Goal: Information Seeking & Learning: Learn about a topic

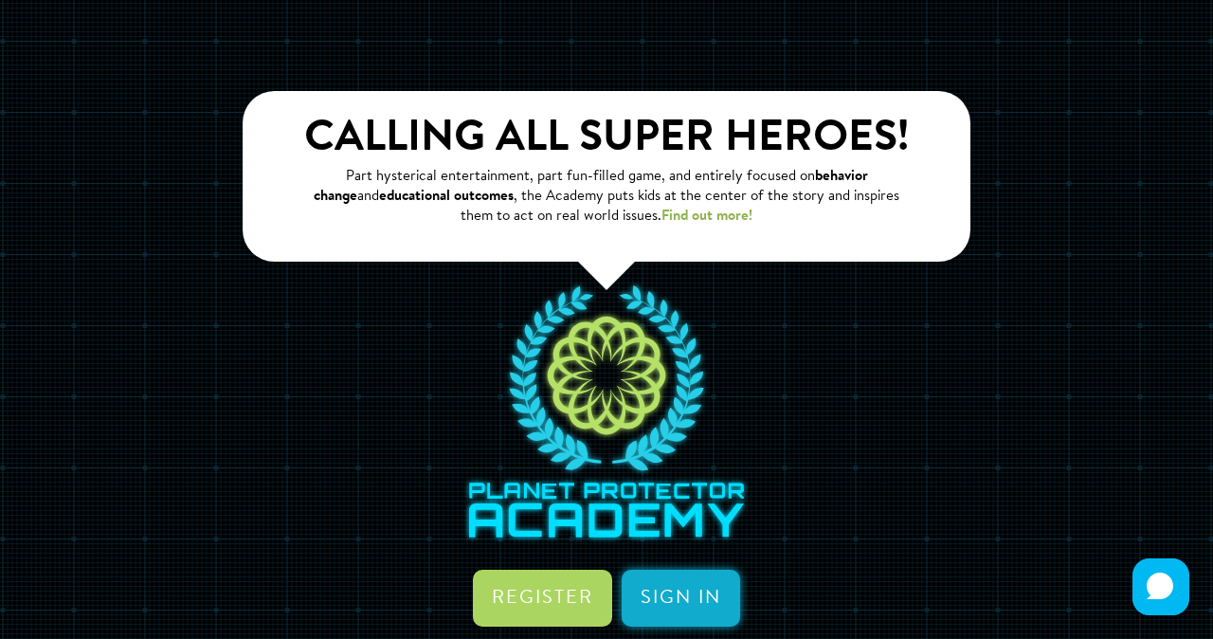
click at [681, 582] on link "Sign in" at bounding box center [681, 598] width 118 height 57
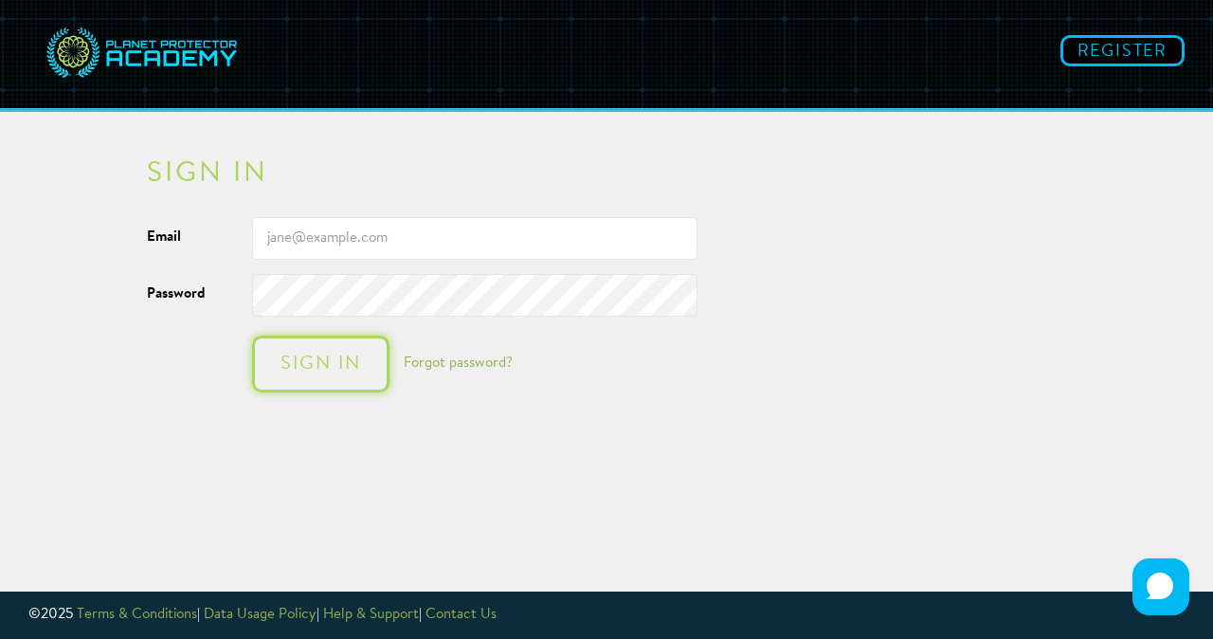
type input "[EMAIL_ADDRESS][DOMAIN_NAME]"
click at [324, 365] on div "Sign in" at bounding box center [321, 363] width 100 height 19
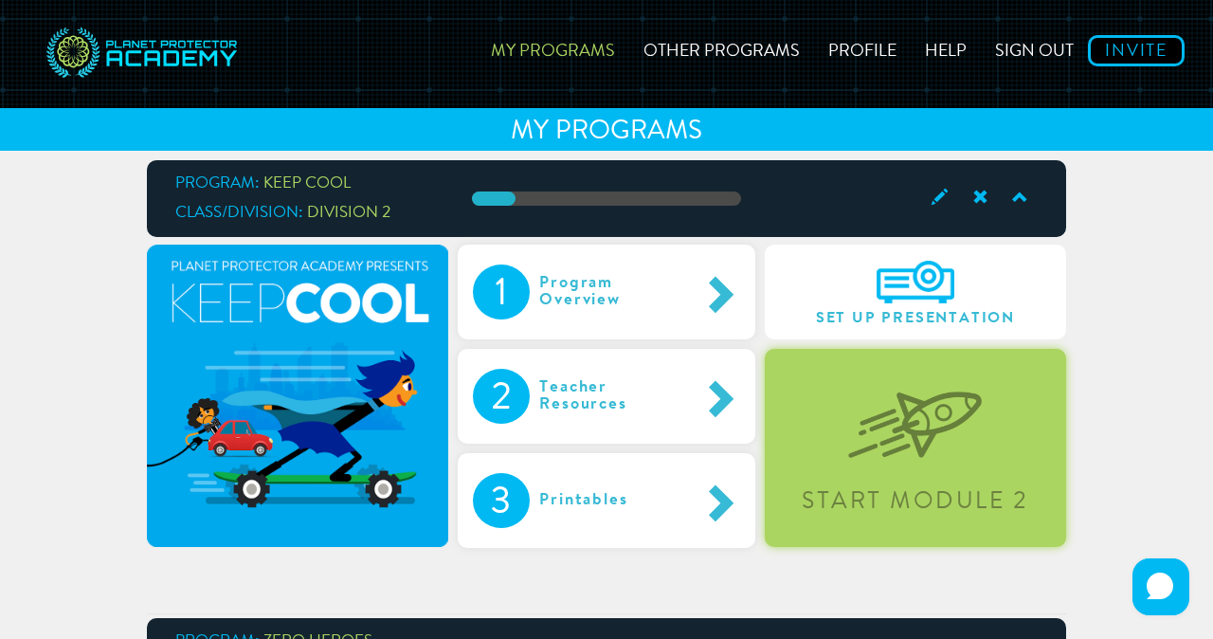
click at [816, 397] on div "Start Module 2" at bounding box center [915, 448] width 301 height 198
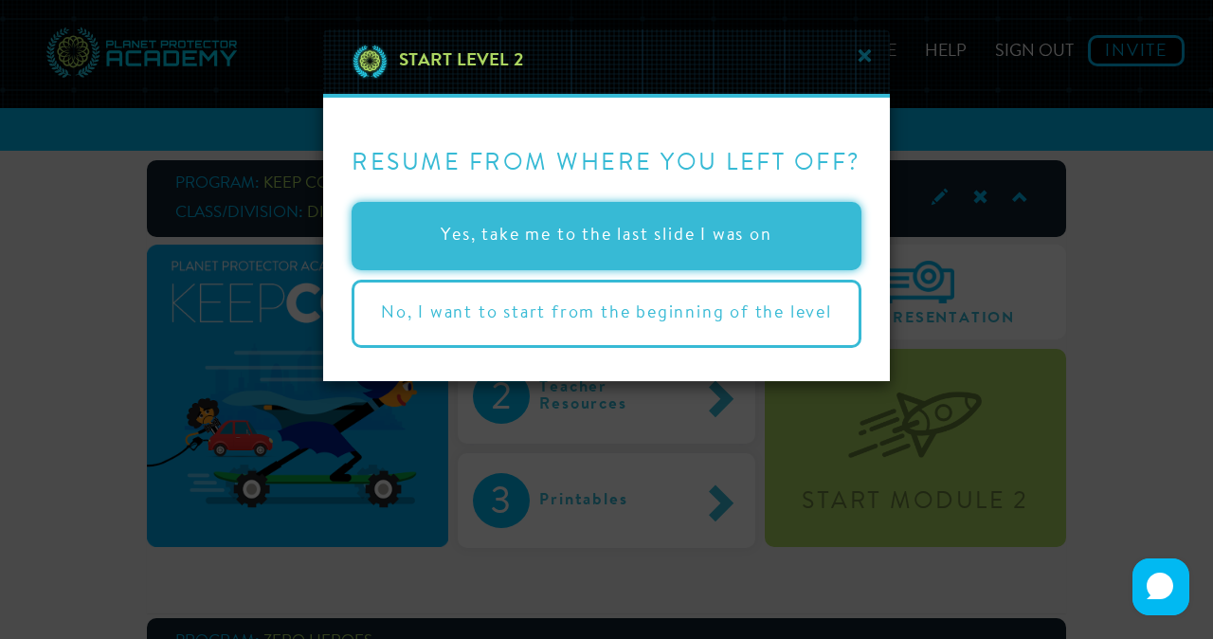
click at [655, 237] on button "Yes, take me to the last slide I was on" at bounding box center [607, 236] width 510 height 68
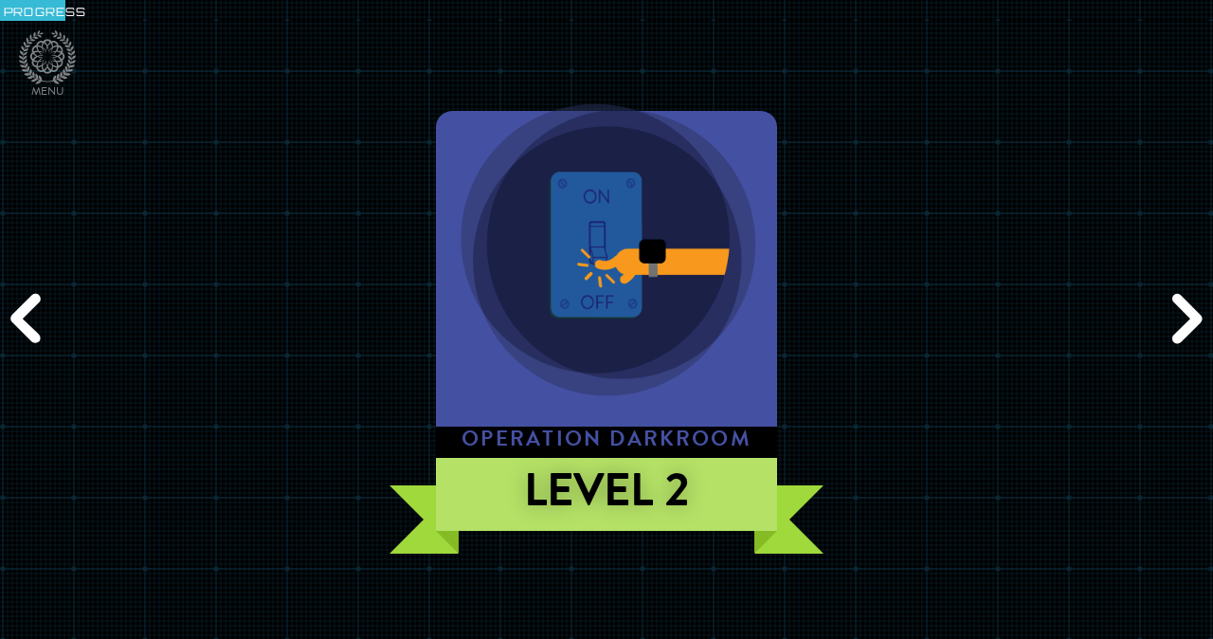
click at [1196, 316] on div "Next" at bounding box center [1184, 319] width 58 height 191
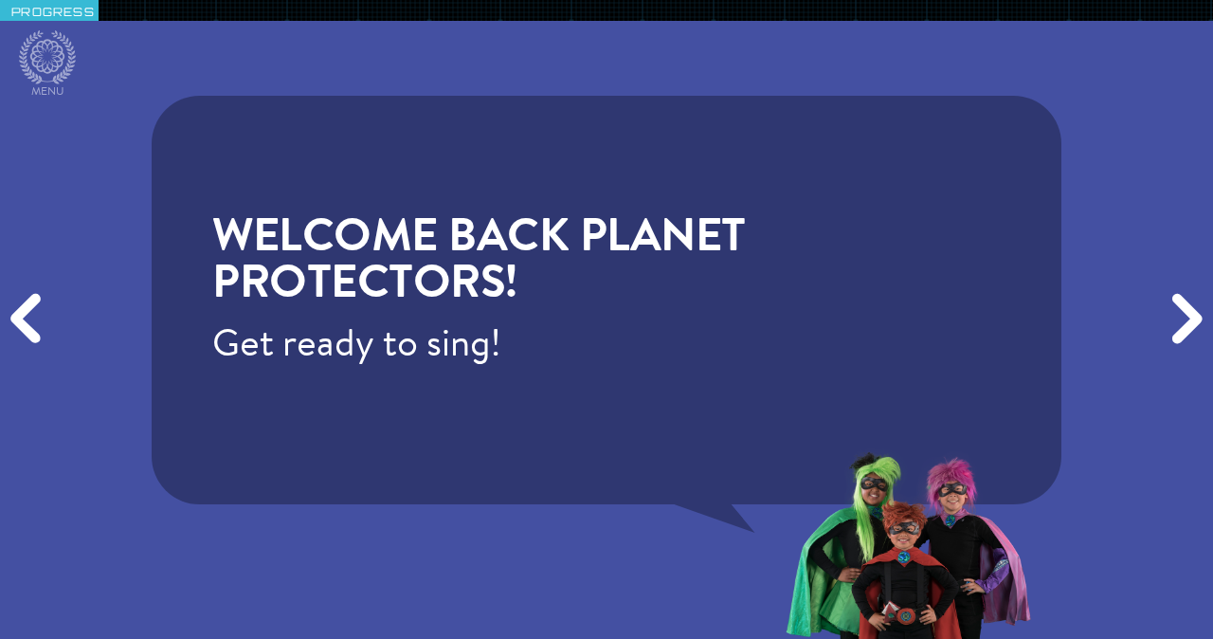
click at [1196, 316] on div "Next" at bounding box center [1184, 319] width 58 height 191
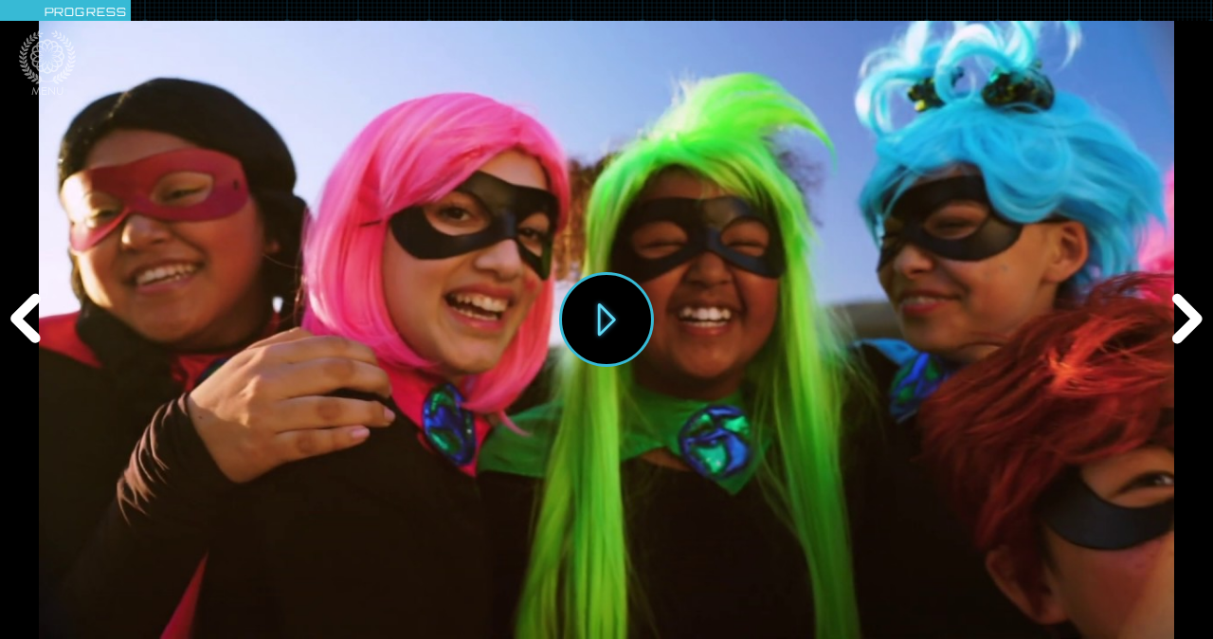
click at [1196, 316] on div "Next" at bounding box center [1184, 319] width 58 height 191
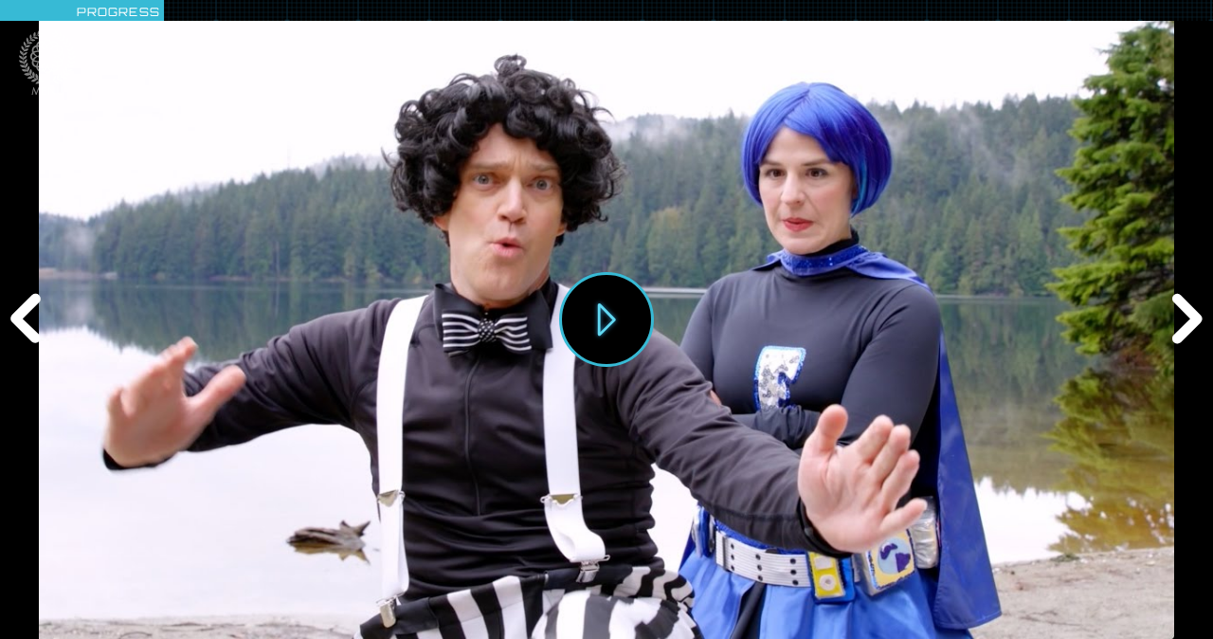
click at [1196, 316] on div "Next" at bounding box center [1184, 319] width 58 height 191
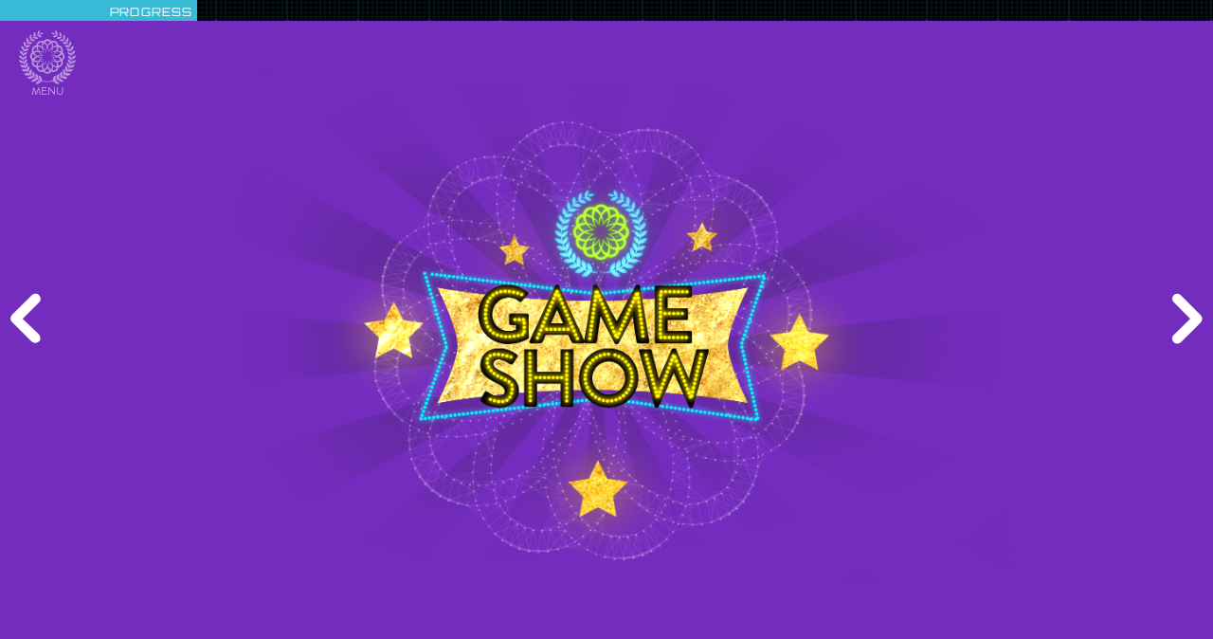
click at [24, 322] on div "Previous" at bounding box center [29, 319] width 58 height 191
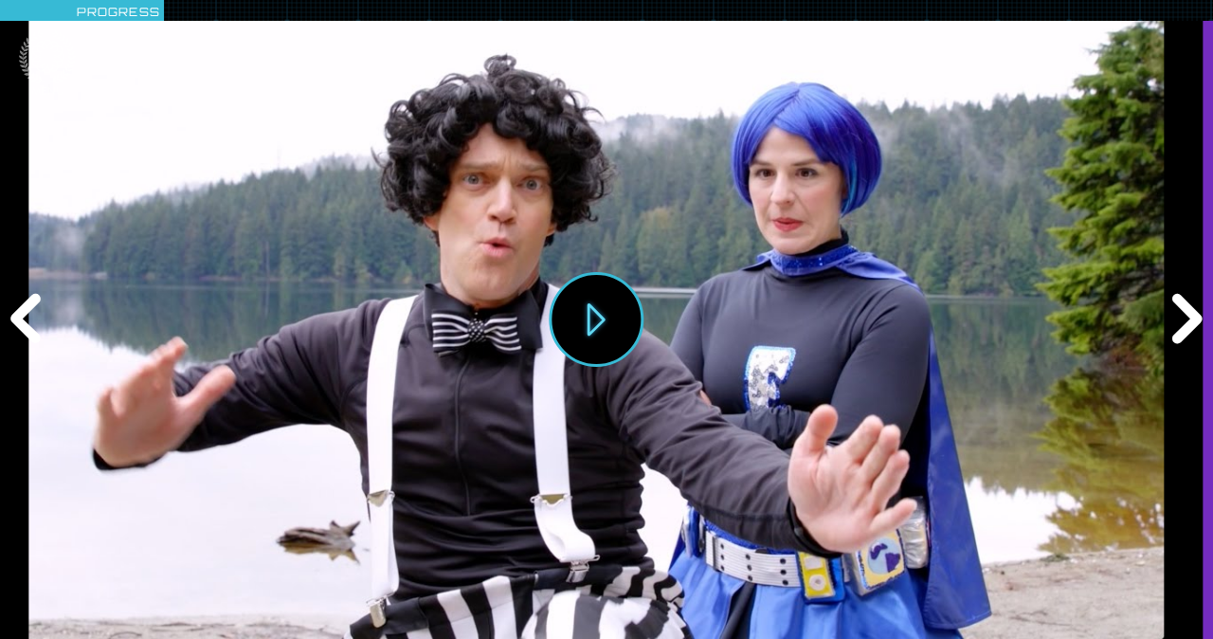
click at [24, 322] on div "Previous" at bounding box center [29, 319] width 58 height 191
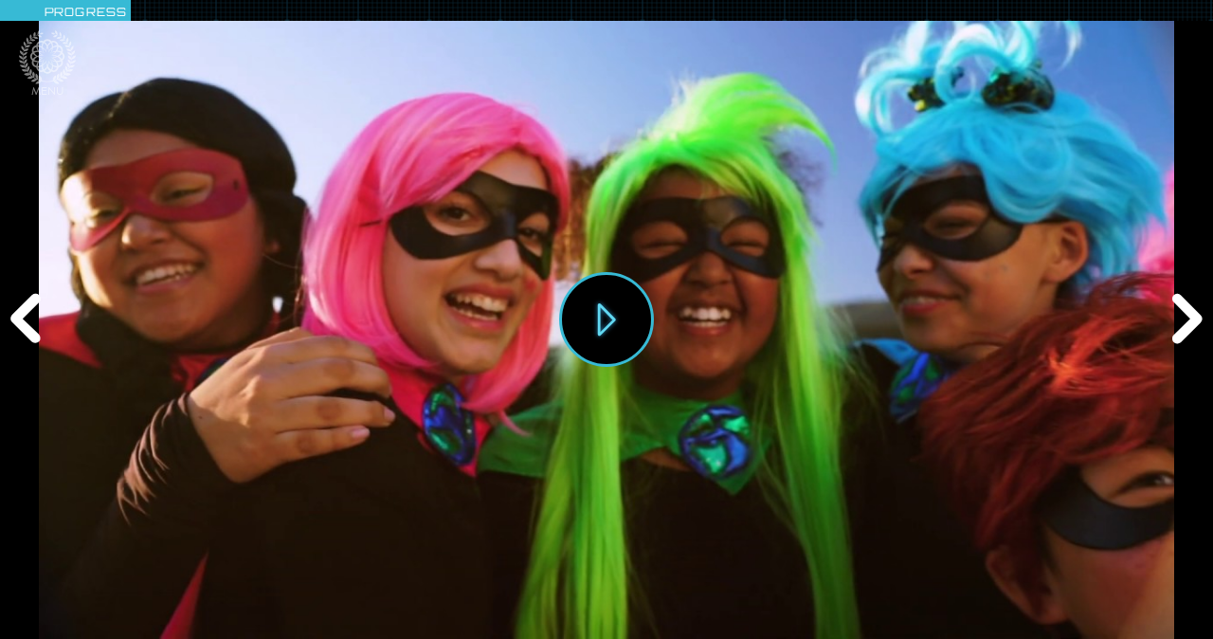
click at [24, 322] on div "Previous" at bounding box center [29, 319] width 58 height 191
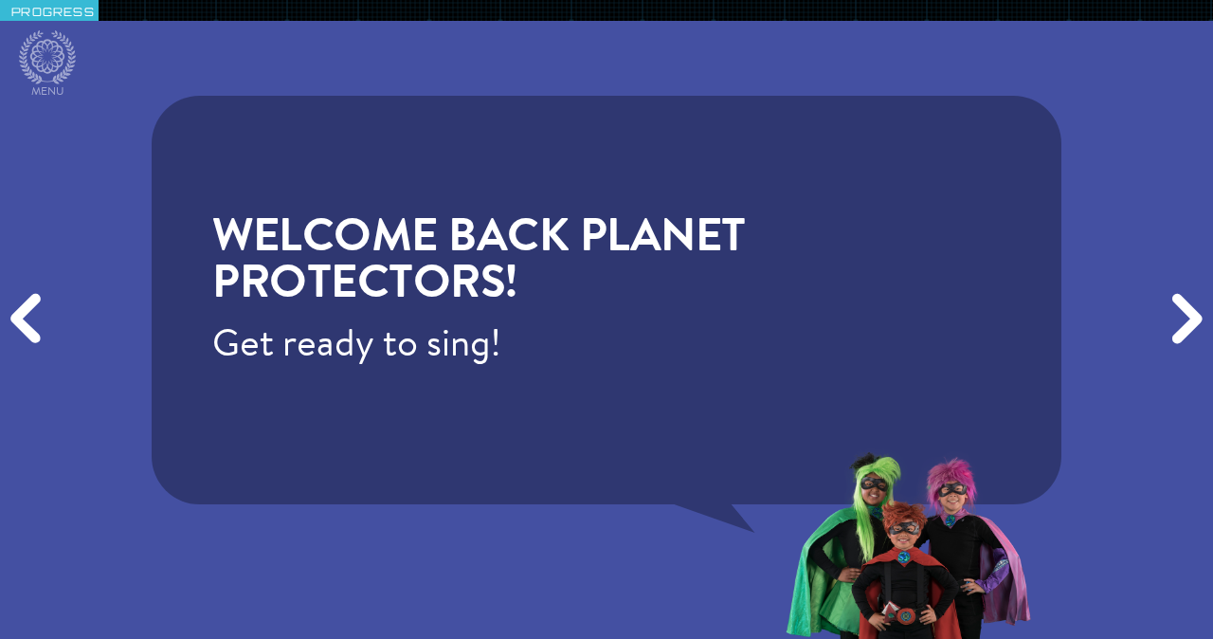
click at [24, 322] on div "Previous" at bounding box center [29, 319] width 58 height 191
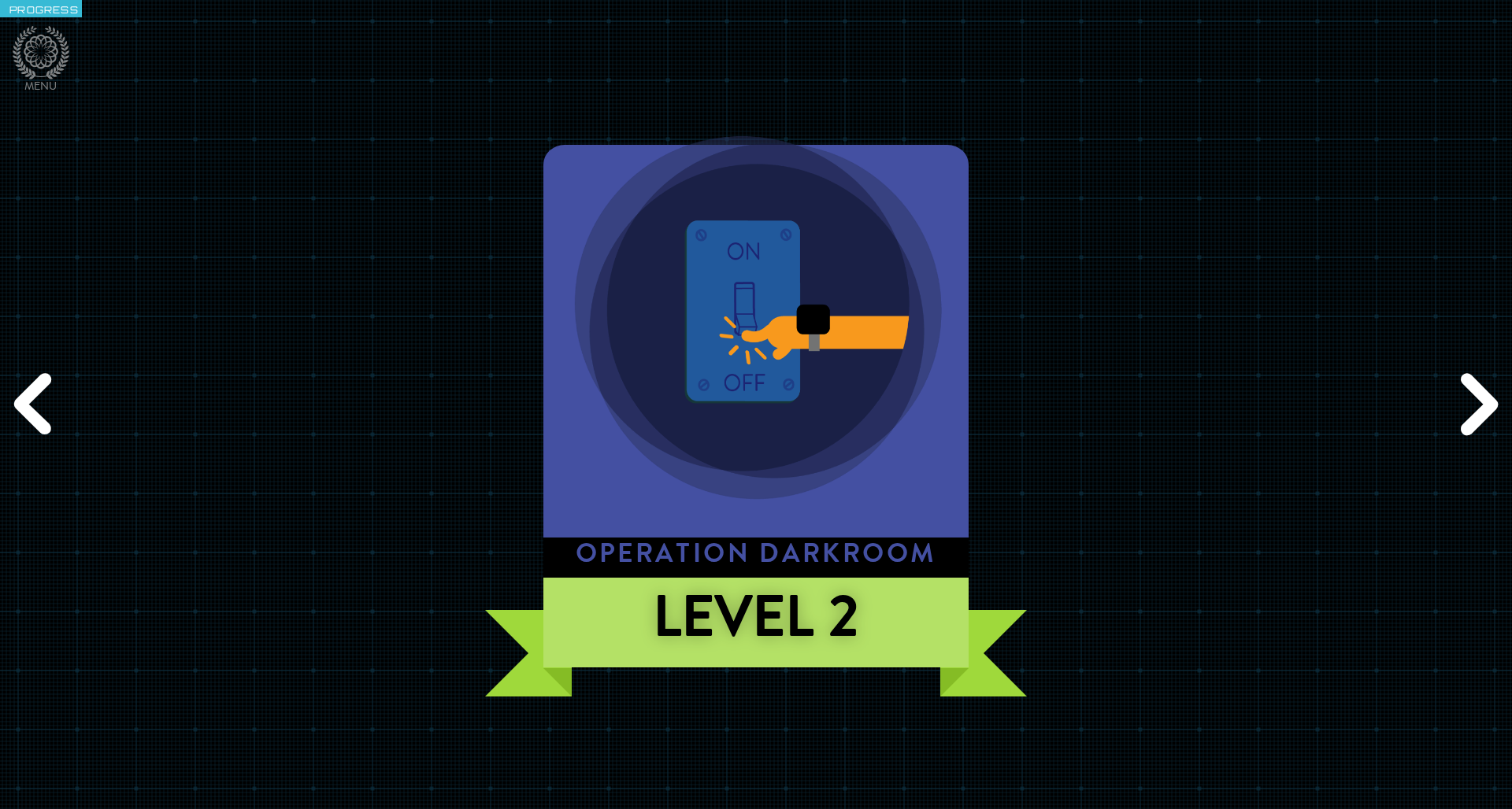
click at [1007, 429] on div "Next" at bounding box center [1475, 404] width 72 height 243
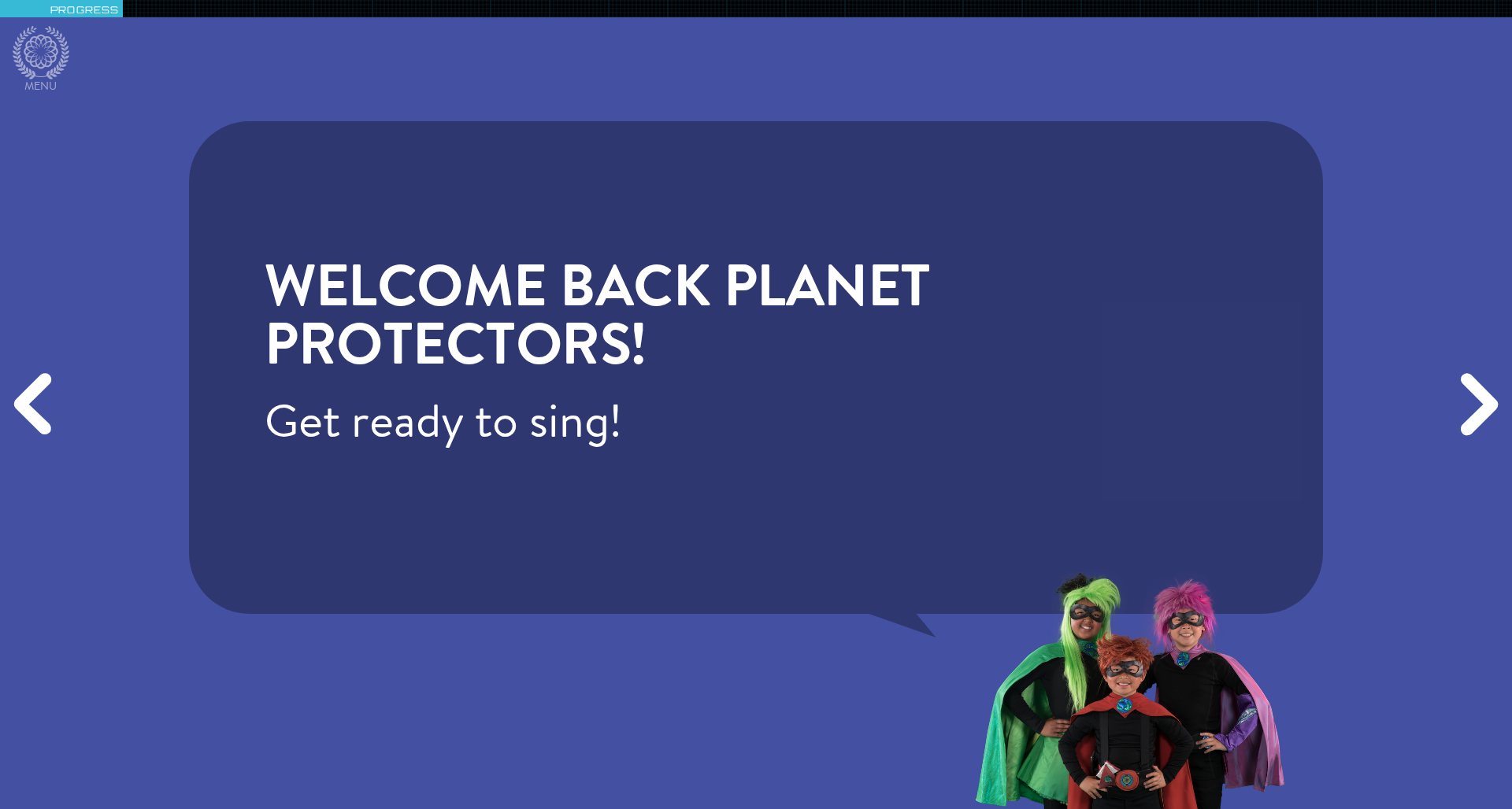
click at [1007, 430] on div "Next" at bounding box center [1475, 404] width 72 height 243
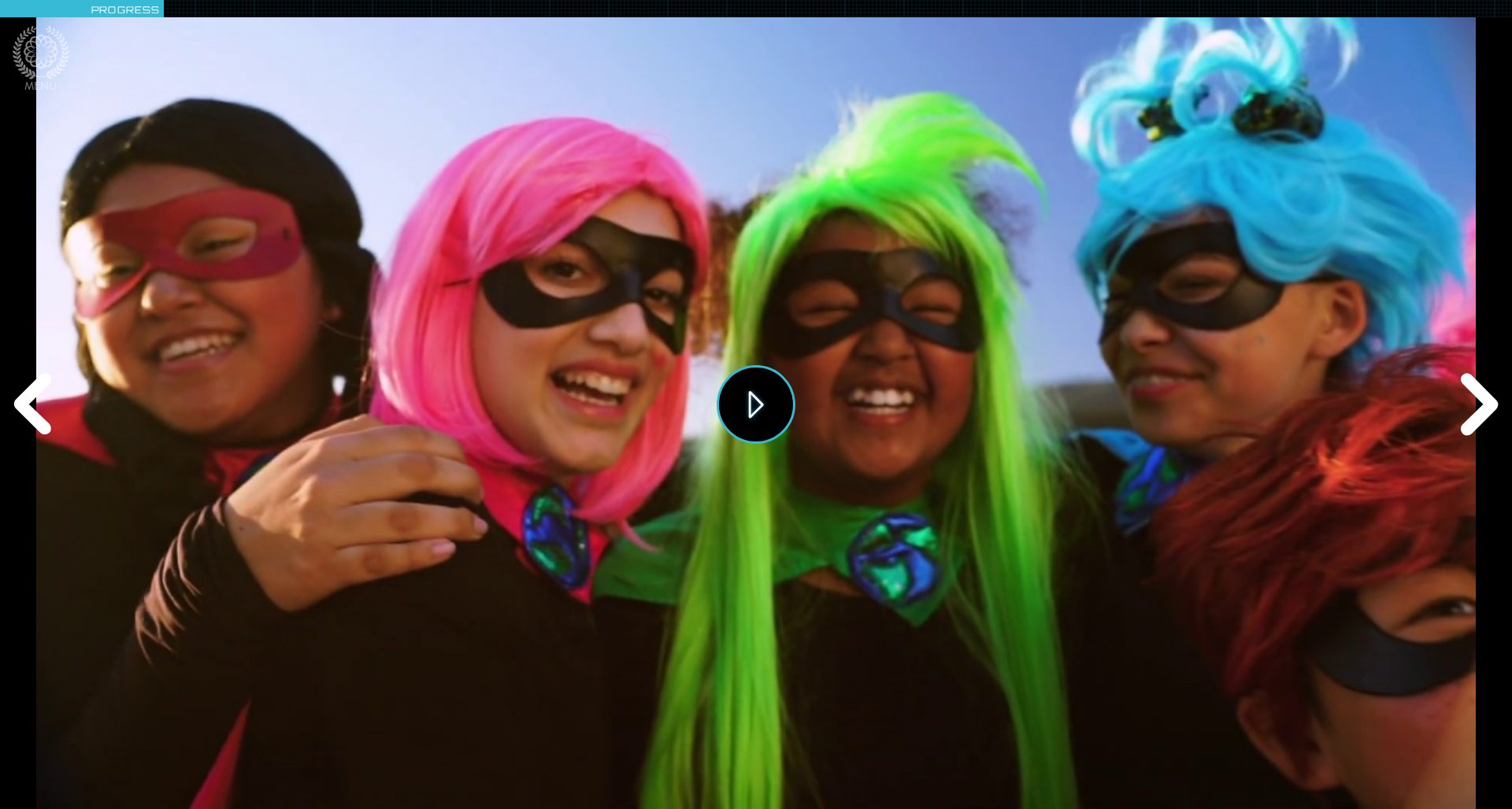
click at [773, 389] on button "Play" at bounding box center [755, 404] width 79 height 79
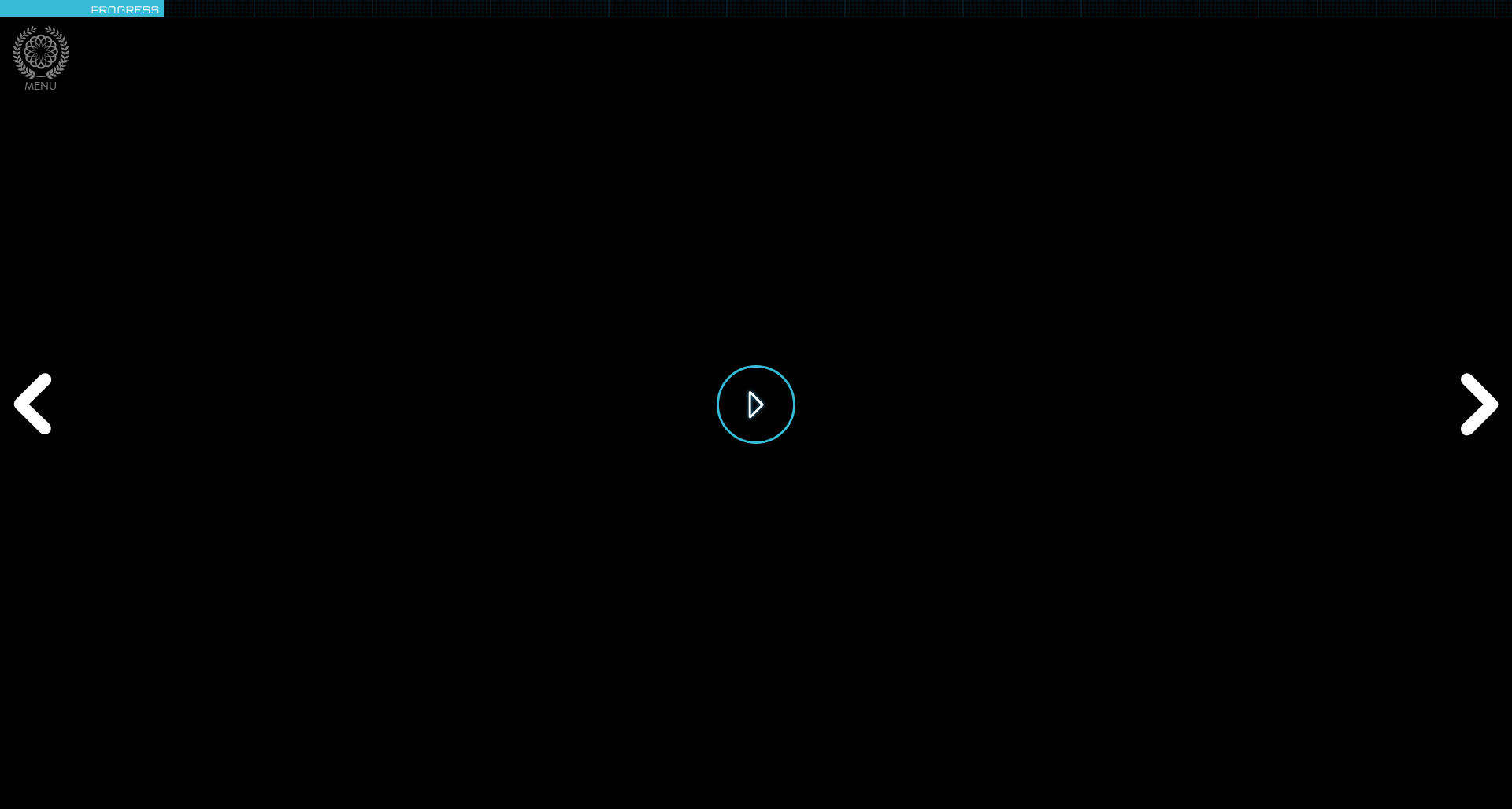
click at [760, 434] on button "Play" at bounding box center [755, 404] width 79 height 79
click at [1007, 418] on div "Next" at bounding box center [1475, 404] width 72 height 243
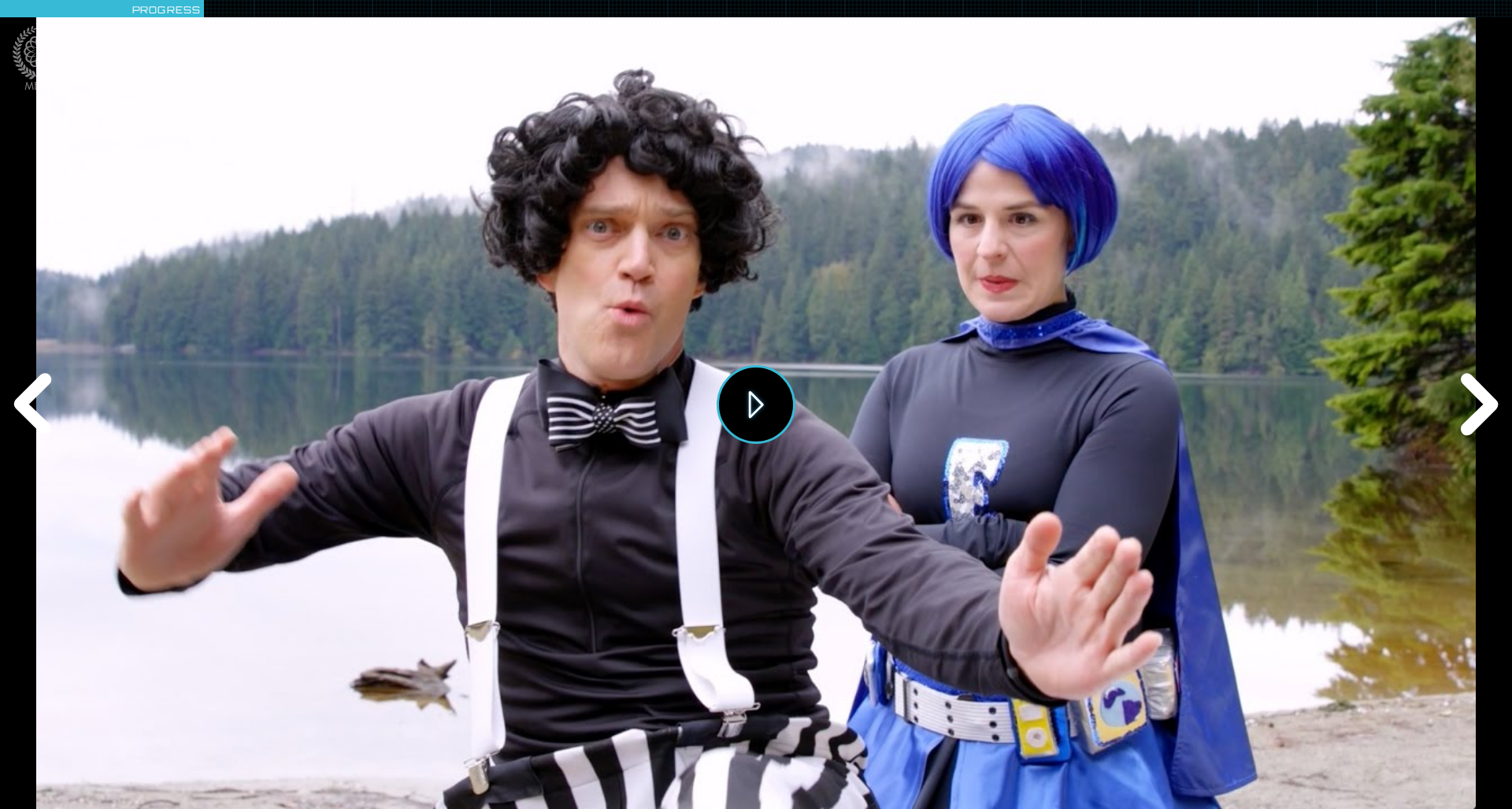
click at [759, 397] on button "Play" at bounding box center [755, 404] width 79 height 79
click at [1007, 418] on div "Next" at bounding box center [1475, 404] width 72 height 243
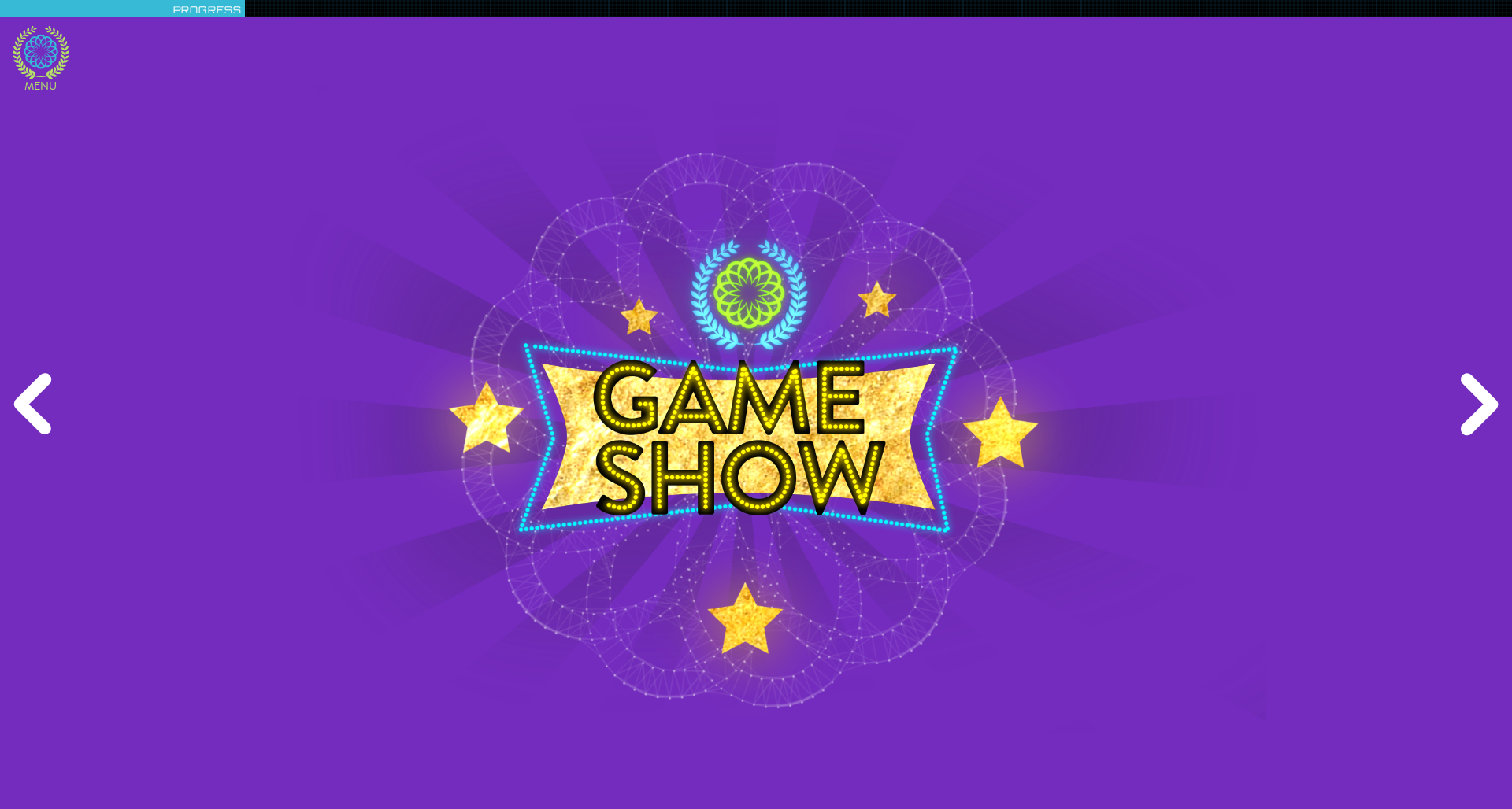
click at [46, 56] on icon at bounding box center [41, 52] width 35 height 35
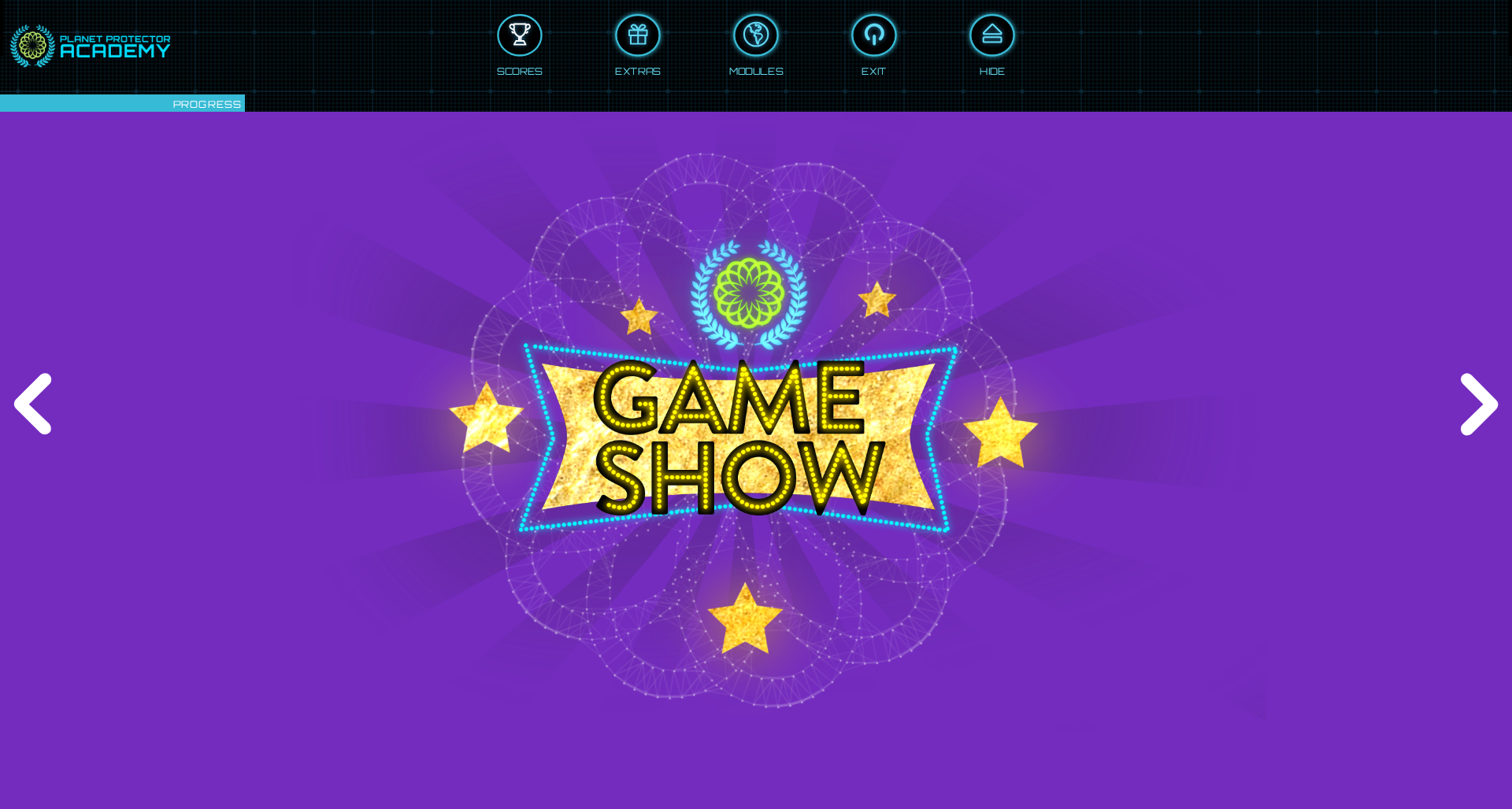
click at [512, 47] on div at bounding box center [520, 36] width 42 height 32
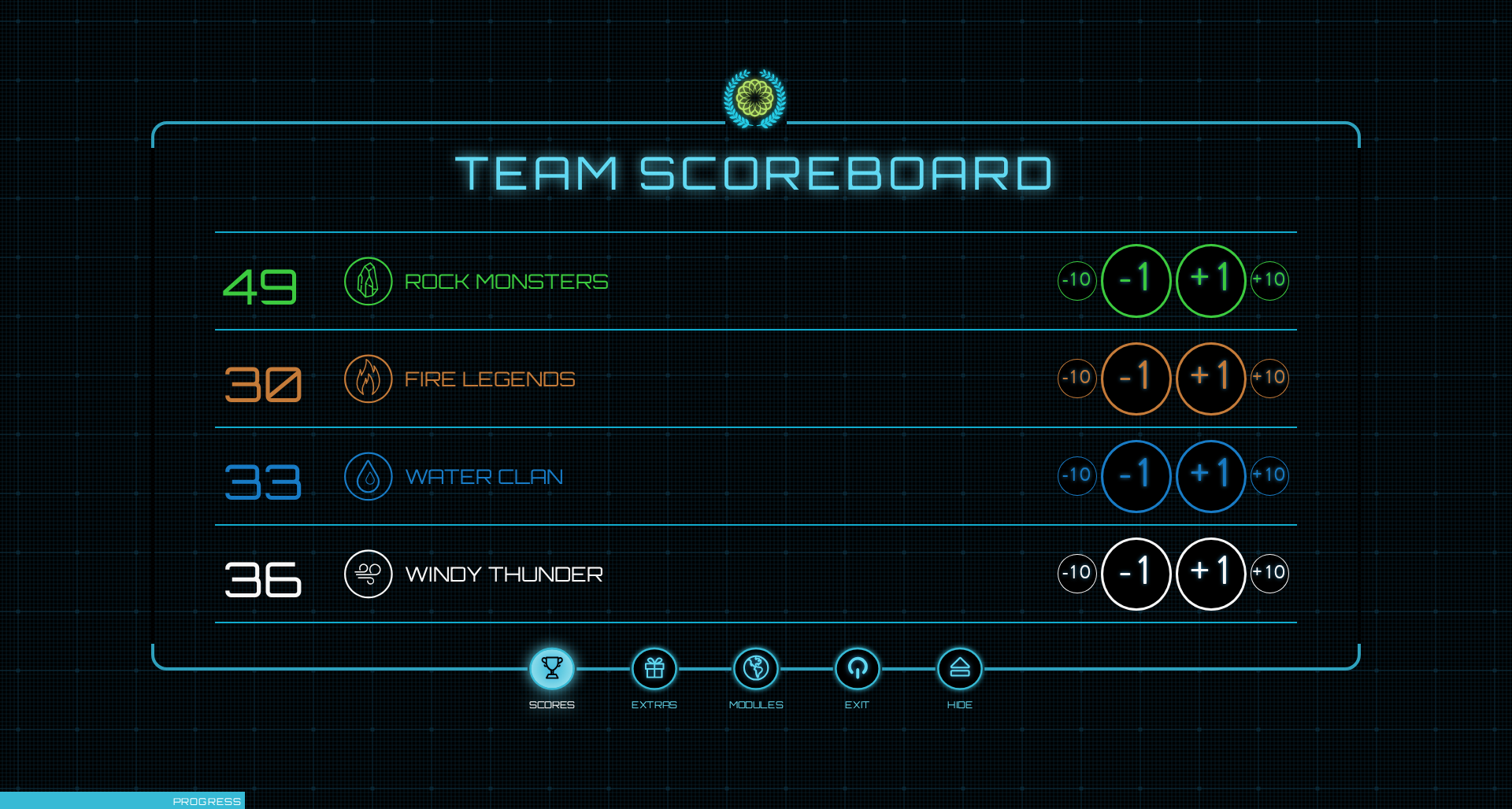
click at [553, 530] on div at bounding box center [552, 669] width 42 height 32
click at [961, 530] on div at bounding box center [960, 669] width 42 height 32
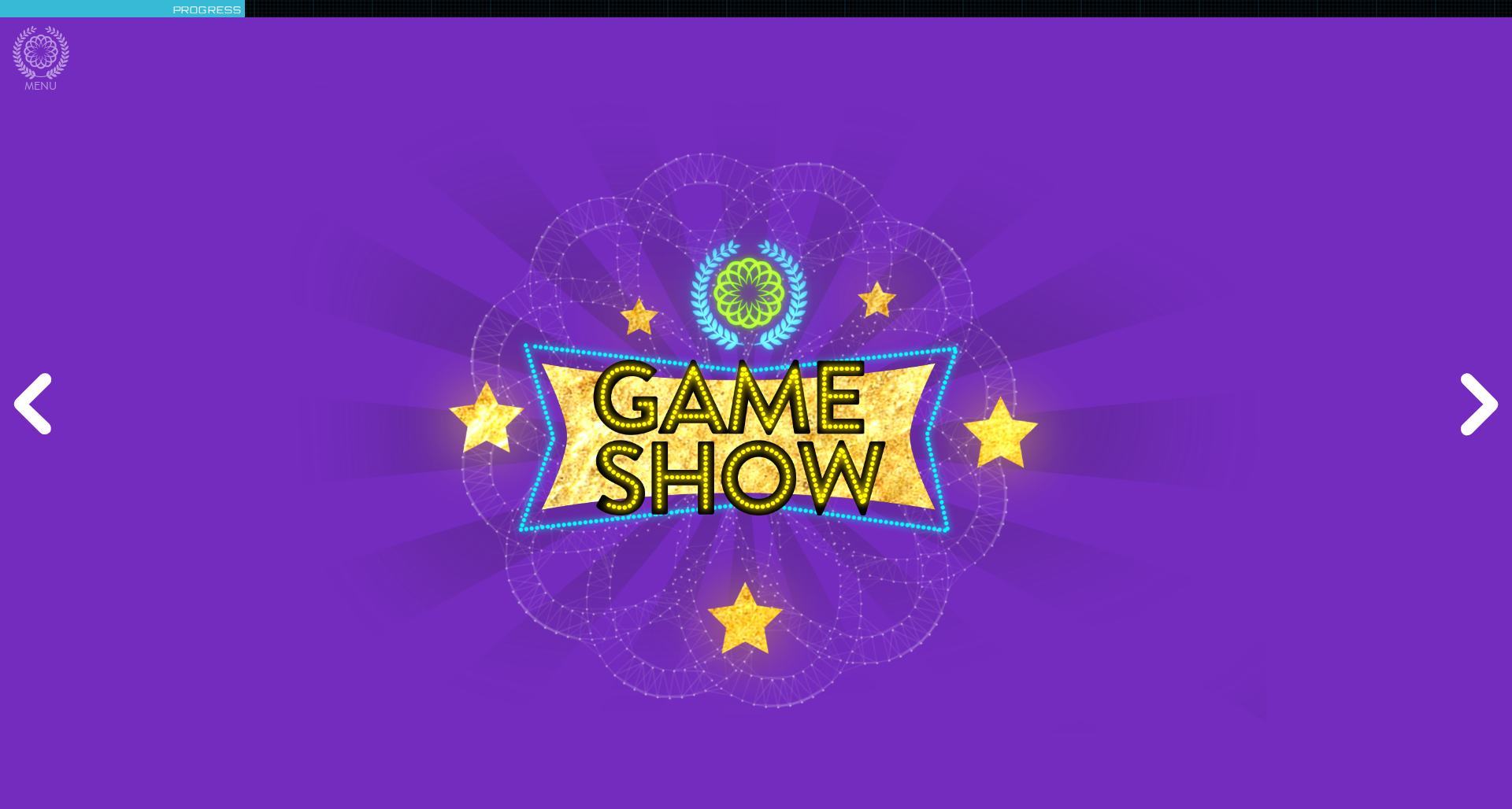
click at [1007, 416] on div "Next" at bounding box center [1475, 404] width 72 height 243
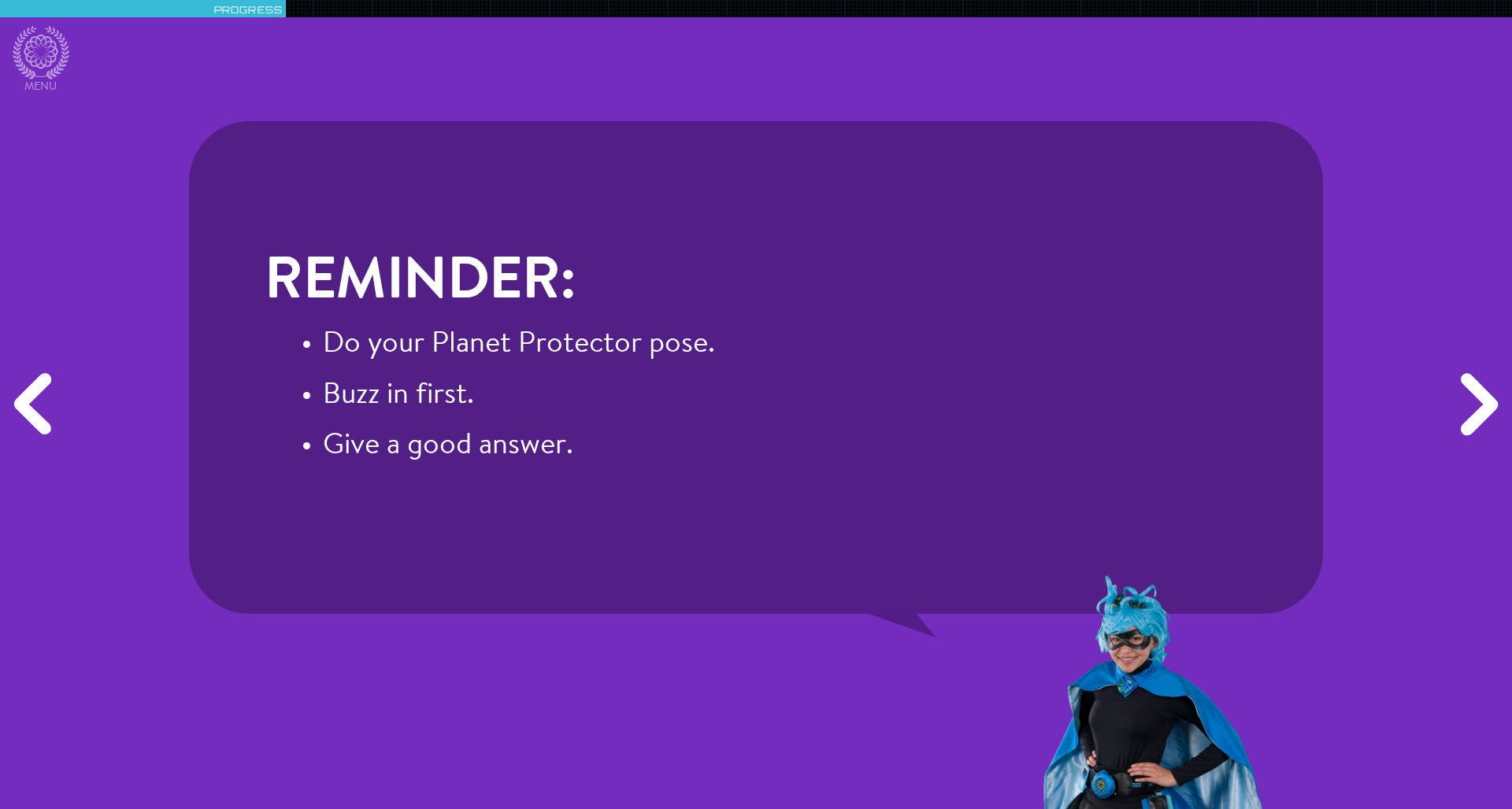
click at [1007, 416] on div "Next" at bounding box center [1475, 404] width 72 height 243
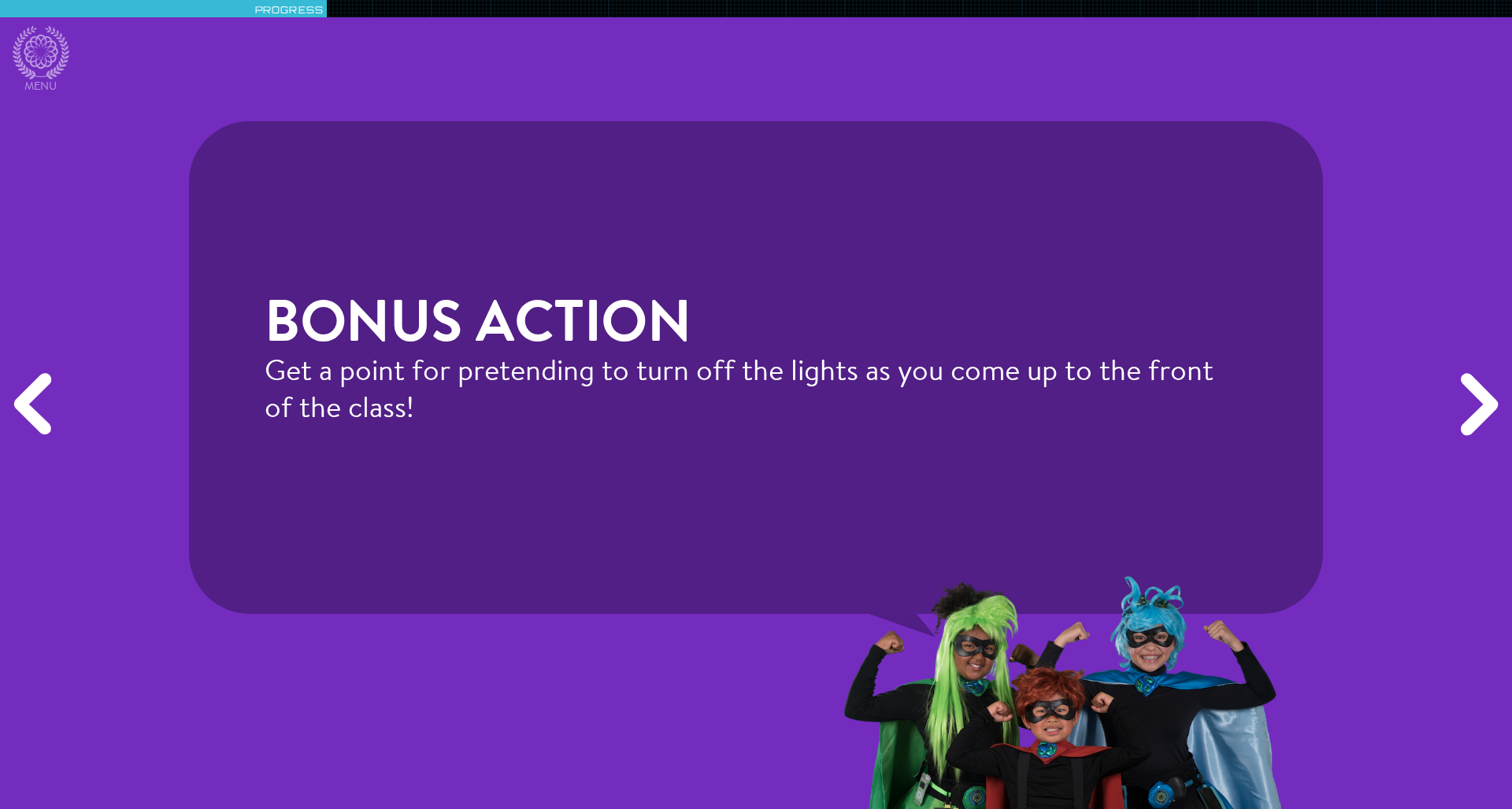
click at [1007, 416] on div "Next" at bounding box center [1475, 404] width 72 height 243
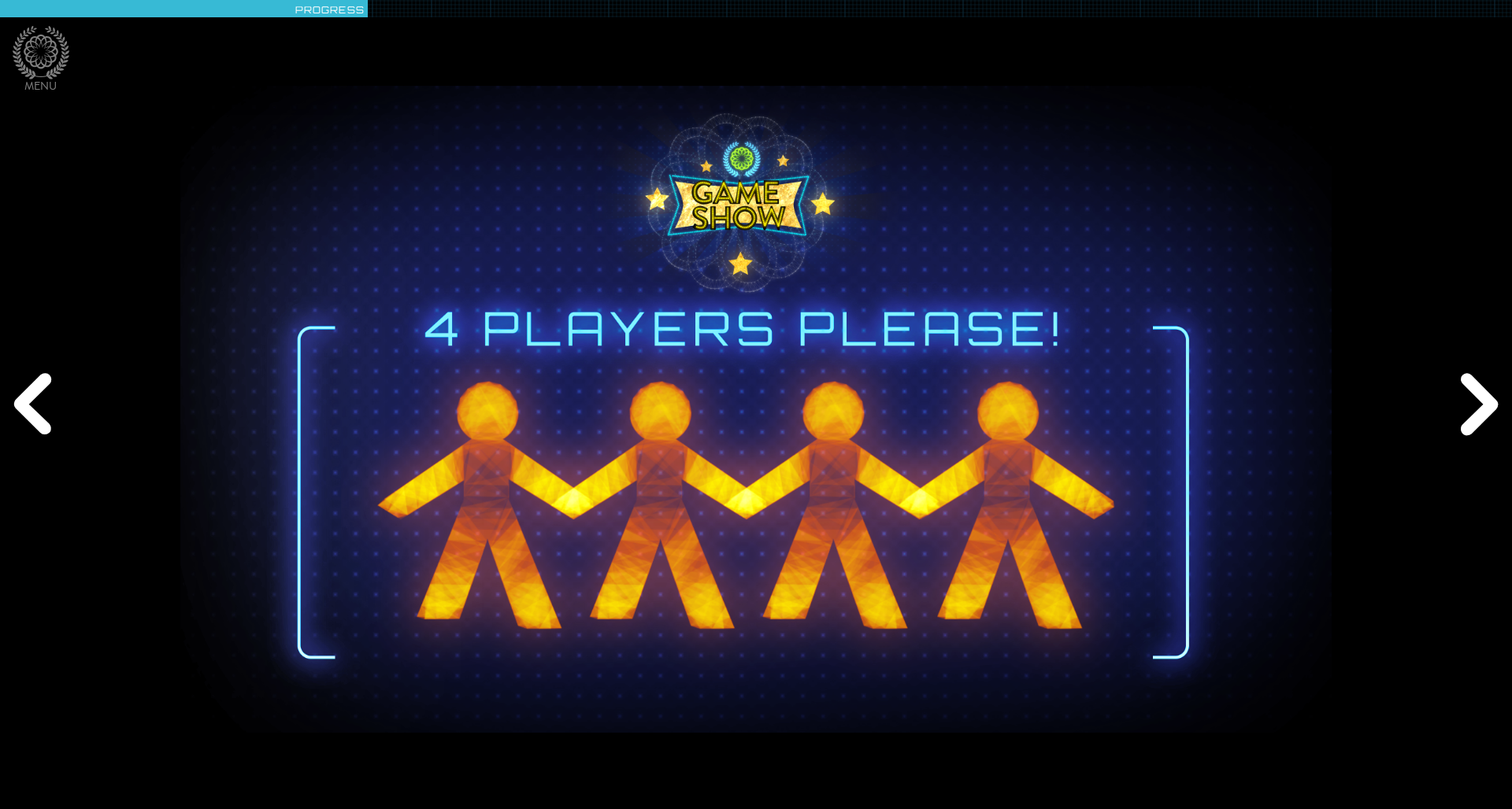
click at [1007, 416] on div "Next" at bounding box center [1475, 404] width 72 height 243
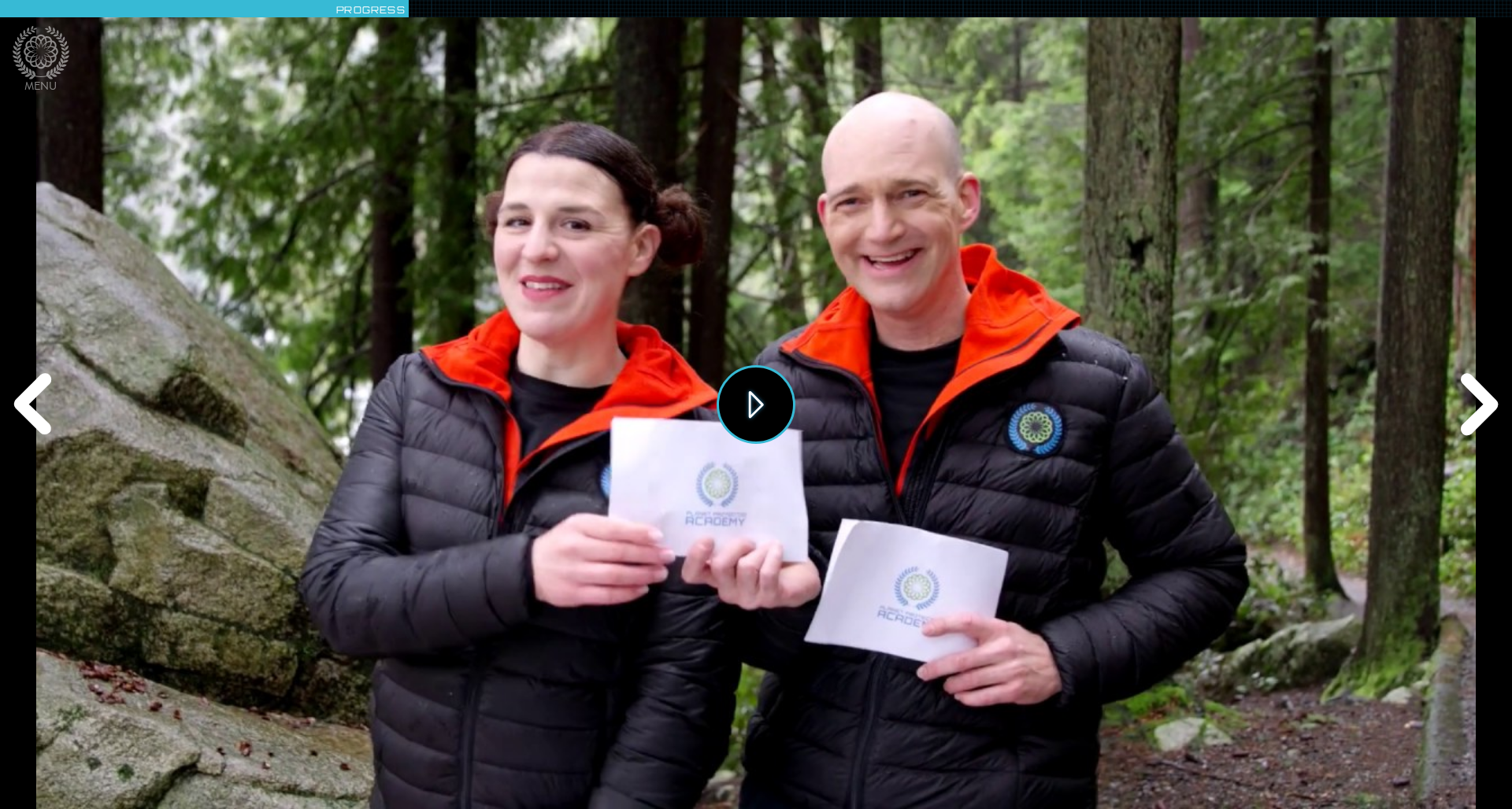
click at [751, 409] on button "Play" at bounding box center [755, 404] width 79 height 79
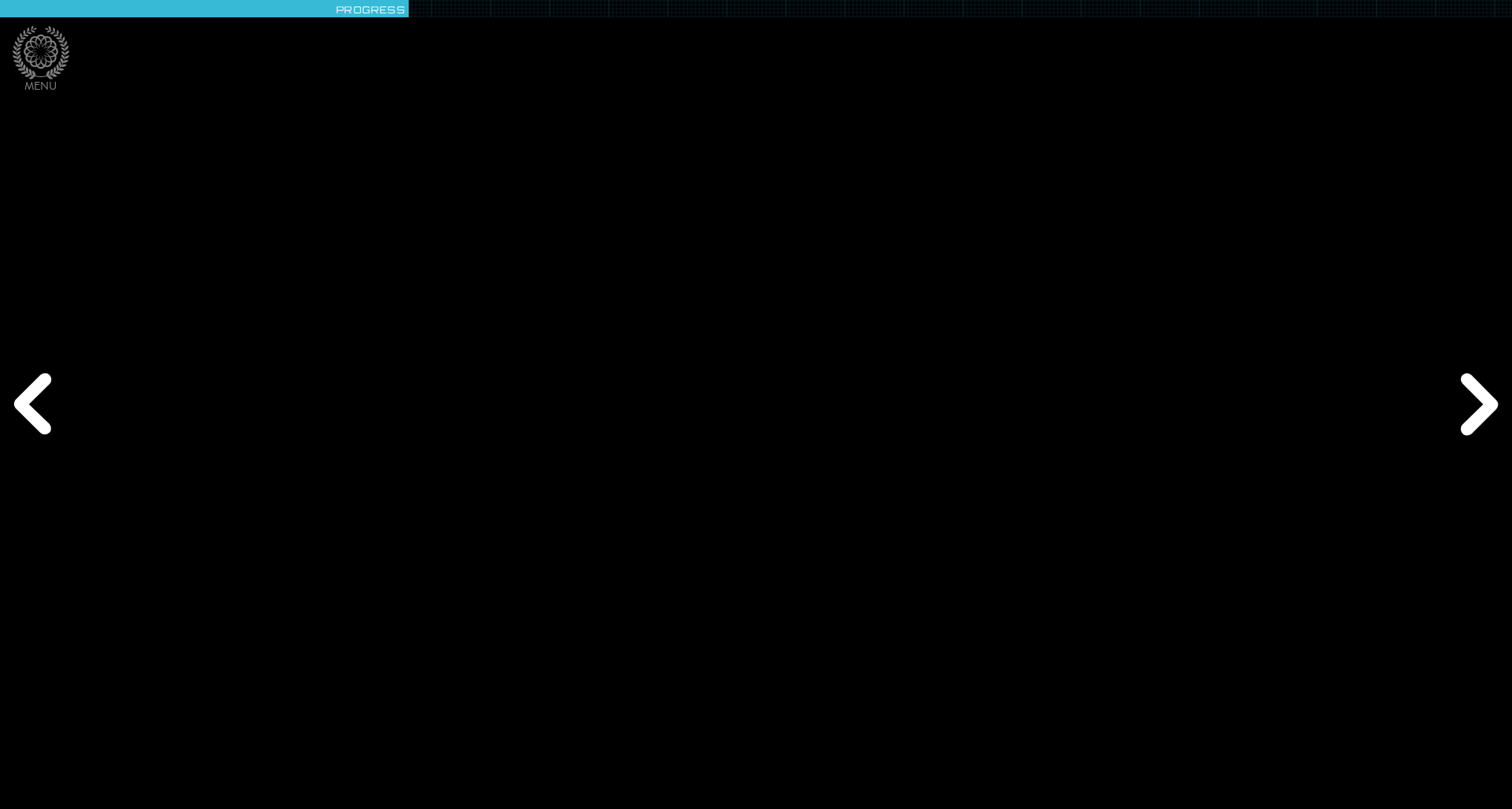
click at [1007, 417] on div "Next" at bounding box center [1475, 404] width 72 height 243
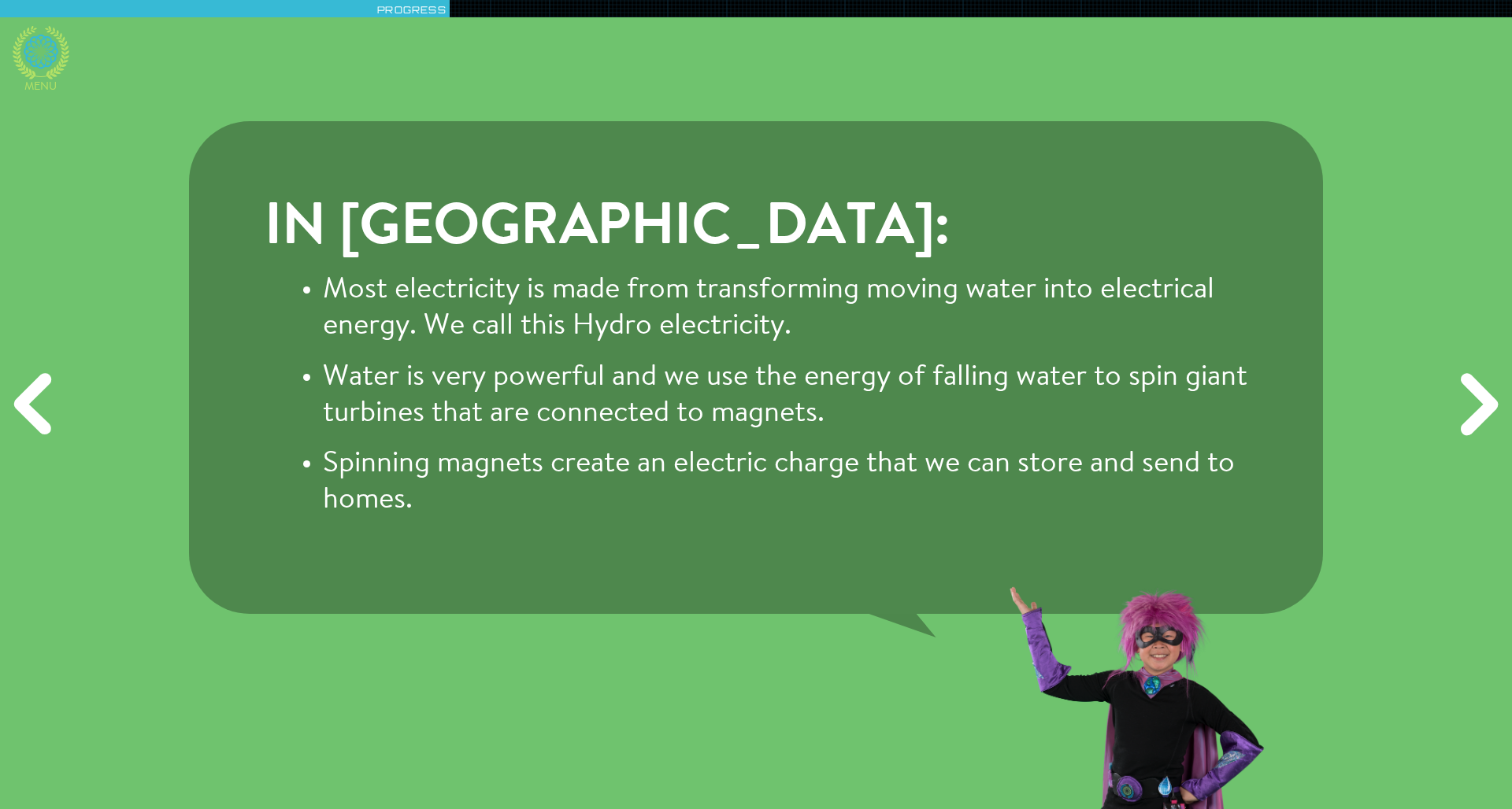
click at [37, 55] on icon at bounding box center [41, 52] width 56 height 53
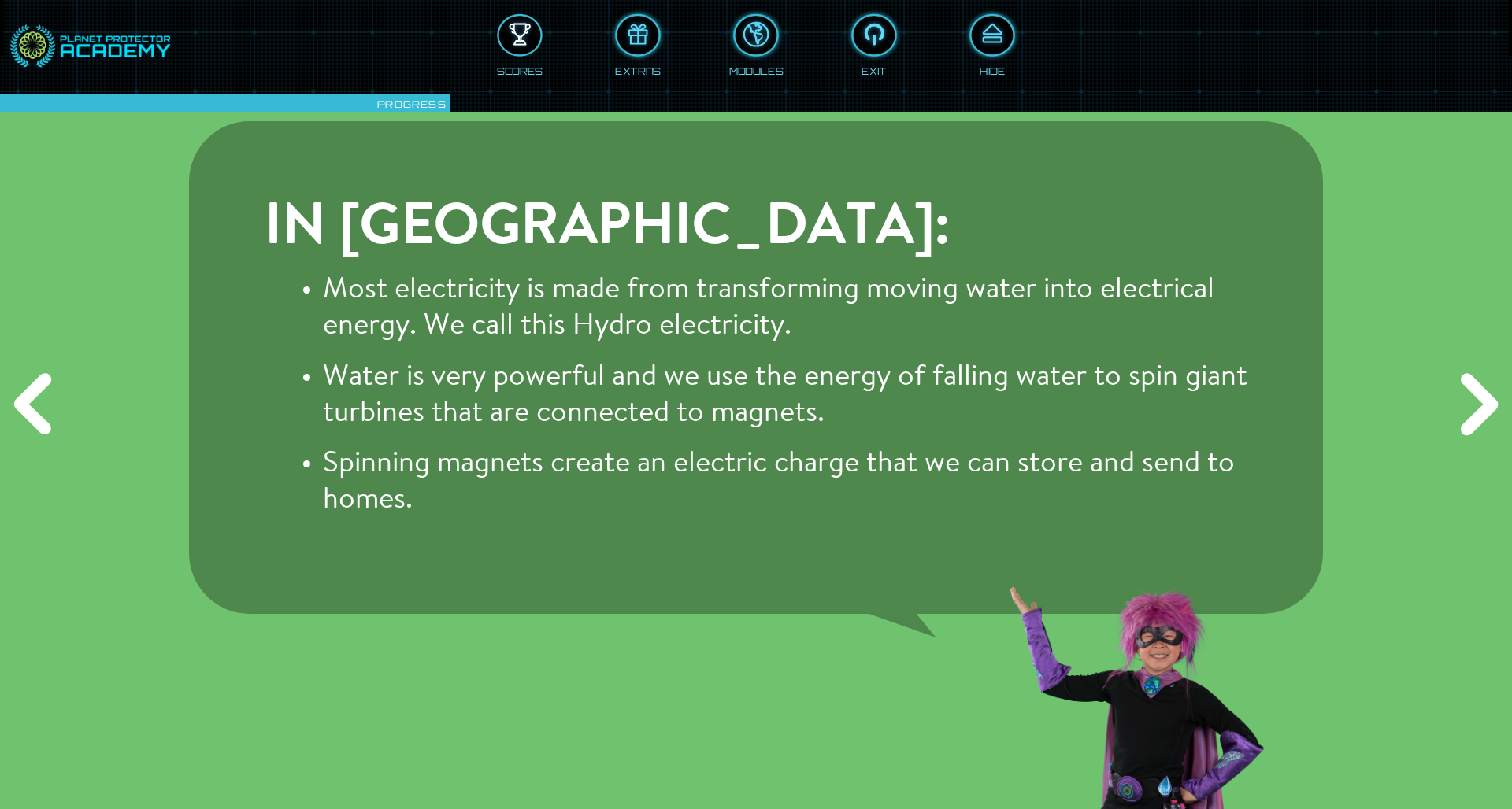
click at [532, 34] on div at bounding box center [520, 36] width 42 height 32
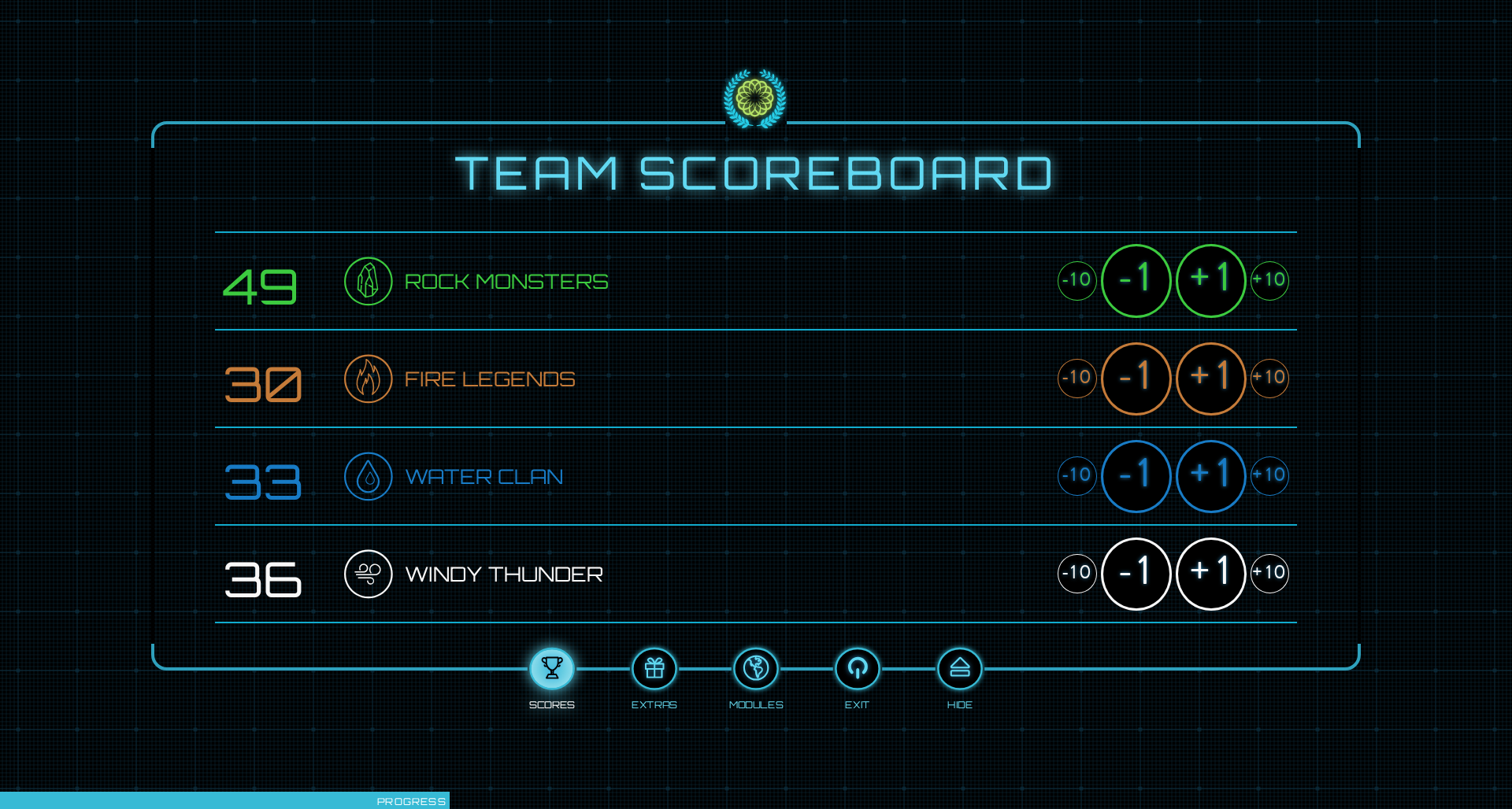
click at [1007, 277] on div "+10" at bounding box center [1269, 281] width 38 height 39
click at [1007, 530] on div "+1" at bounding box center [1210, 574] width 71 height 73
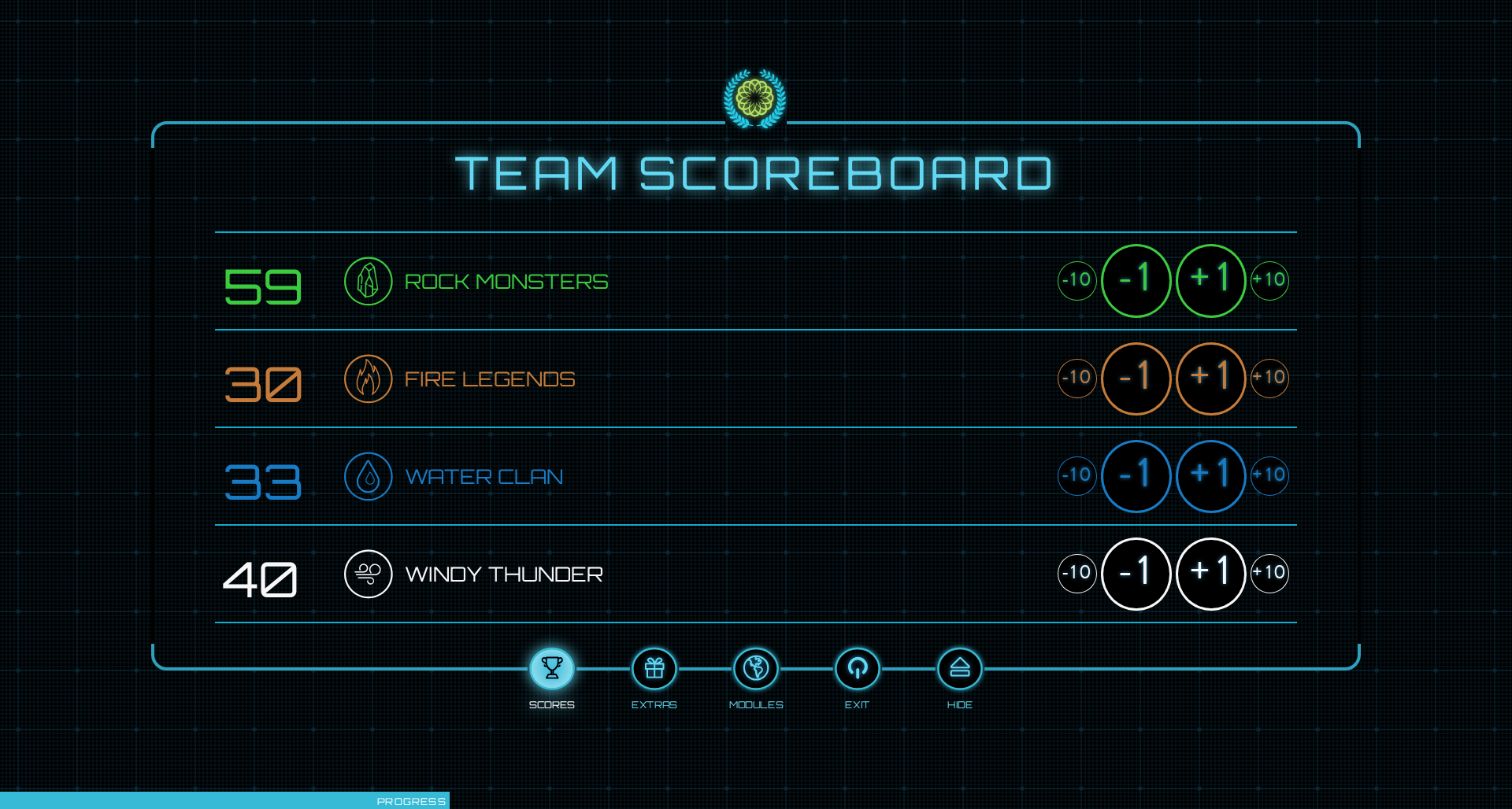
click at [1007, 530] on div "+1" at bounding box center [1210, 574] width 71 height 73
click at [1007, 474] on div "+1" at bounding box center [1210, 477] width 71 height 73
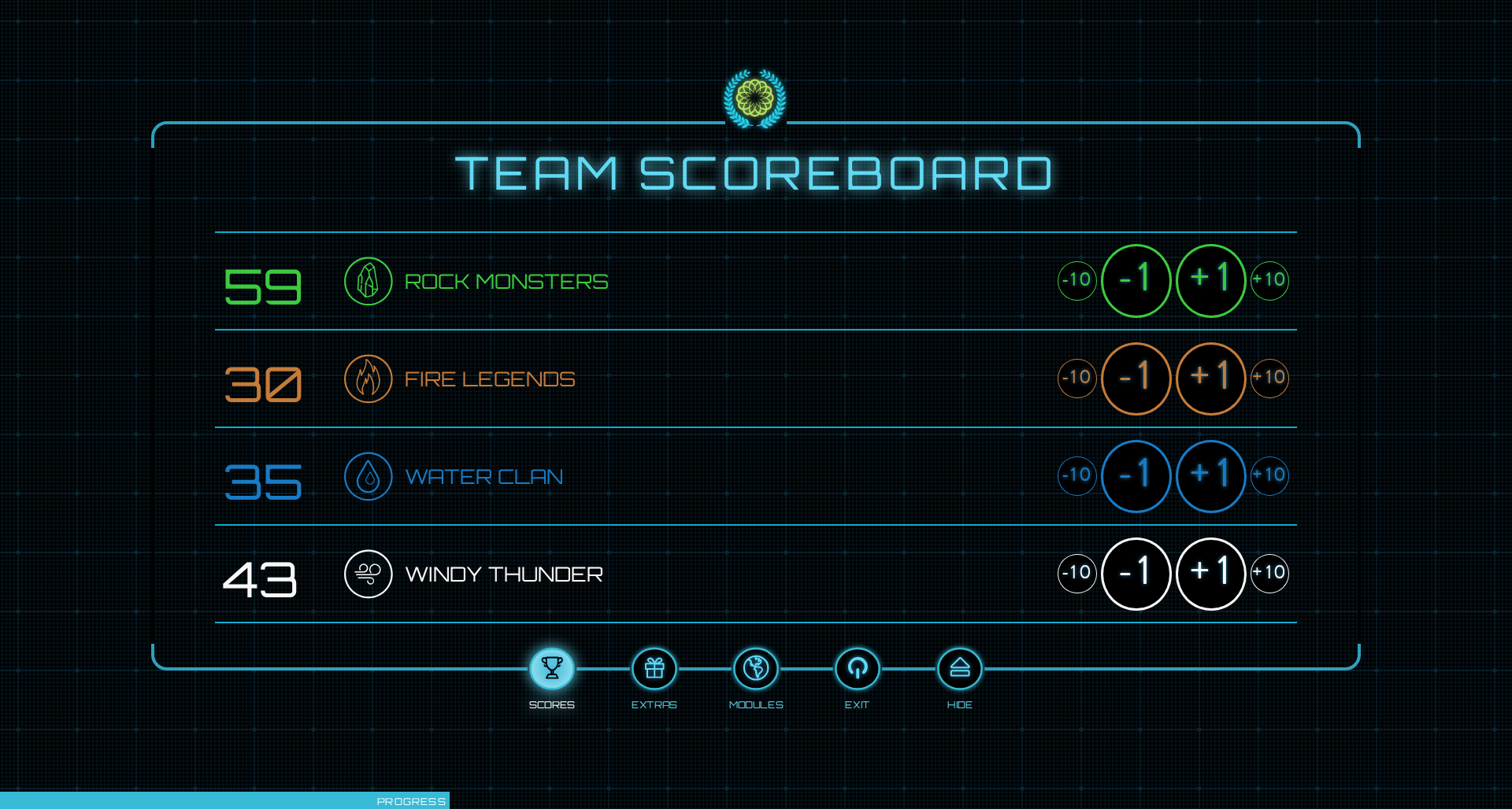
click at [1007, 474] on div "+1" at bounding box center [1210, 477] width 71 height 73
click at [1007, 475] on div "+1" at bounding box center [1210, 477] width 71 height 73
click at [1007, 530] on div "+1" at bounding box center [1210, 574] width 71 height 73
click at [1007, 504] on div "+1" at bounding box center [1210, 477] width 71 height 73
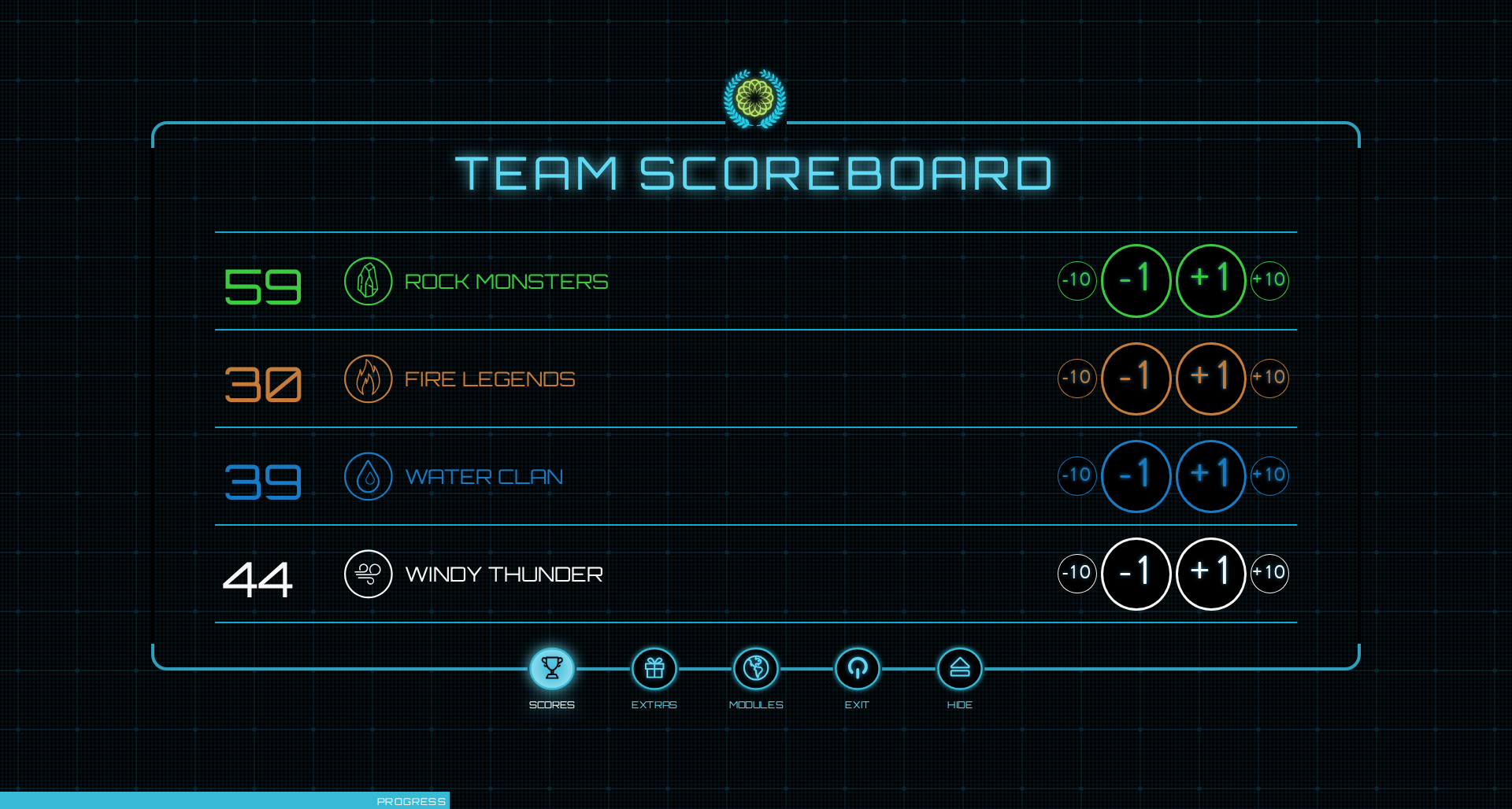
click at [1007, 372] on div "+1" at bounding box center [1210, 379] width 71 height 73
click at [1007, 287] on div "+1" at bounding box center [1210, 281] width 71 height 73
click at [955, 530] on div at bounding box center [960, 669] width 42 height 32
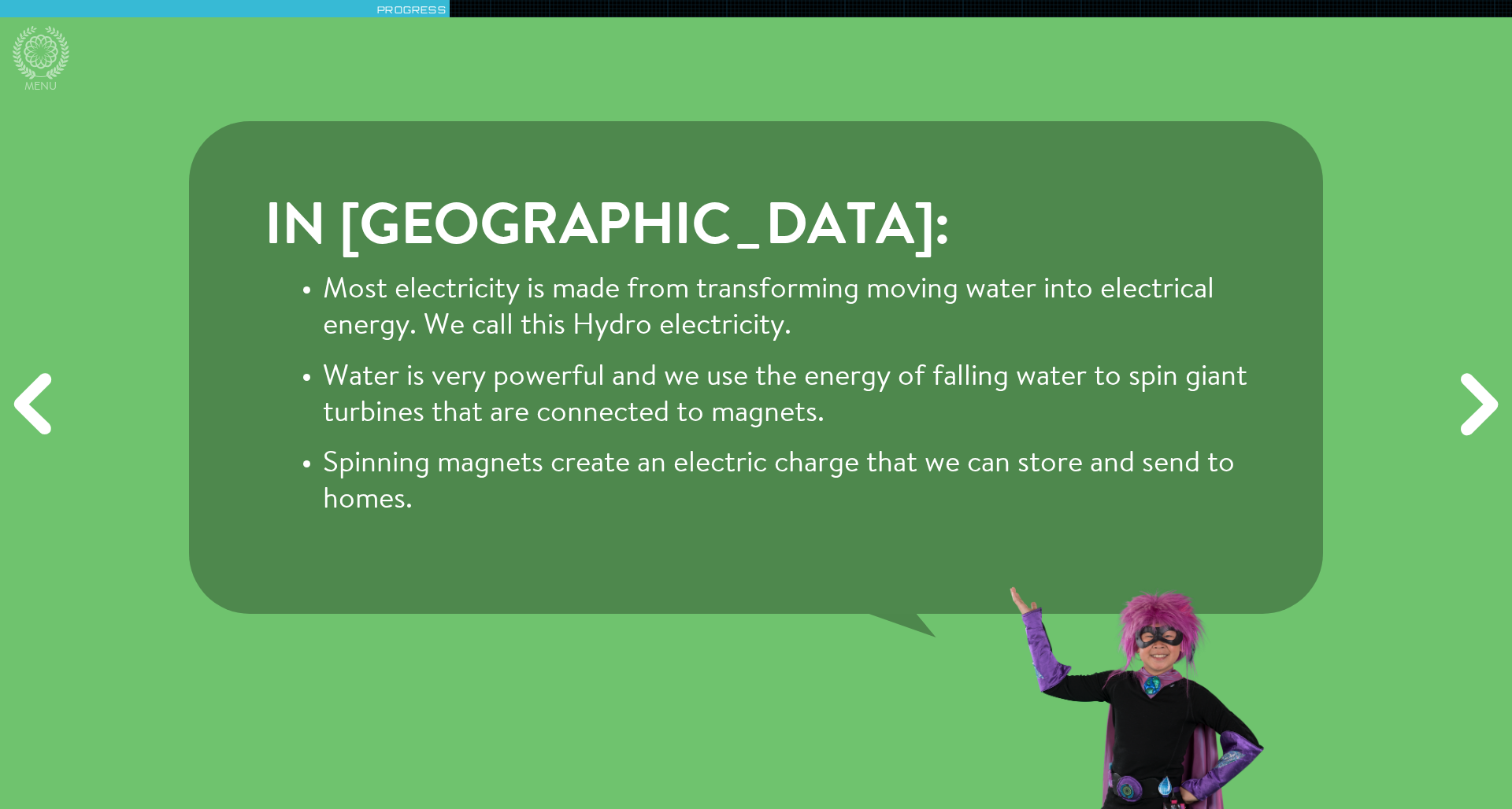
click at [1007, 430] on div "Next" at bounding box center [1475, 404] width 72 height 243
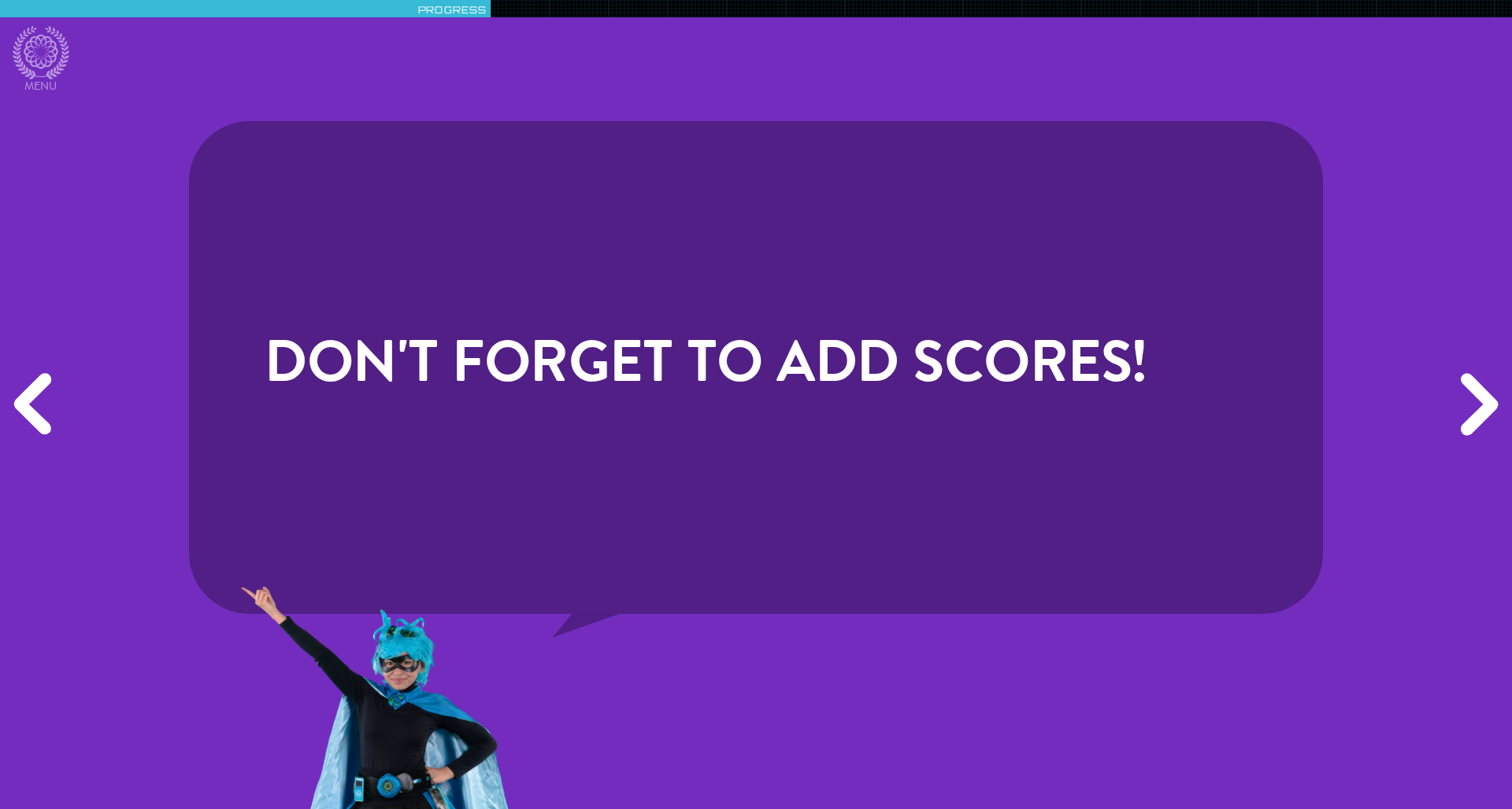
click at [1007, 430] on div "Next" at bounding box center [1475, 404] width 72 height 243
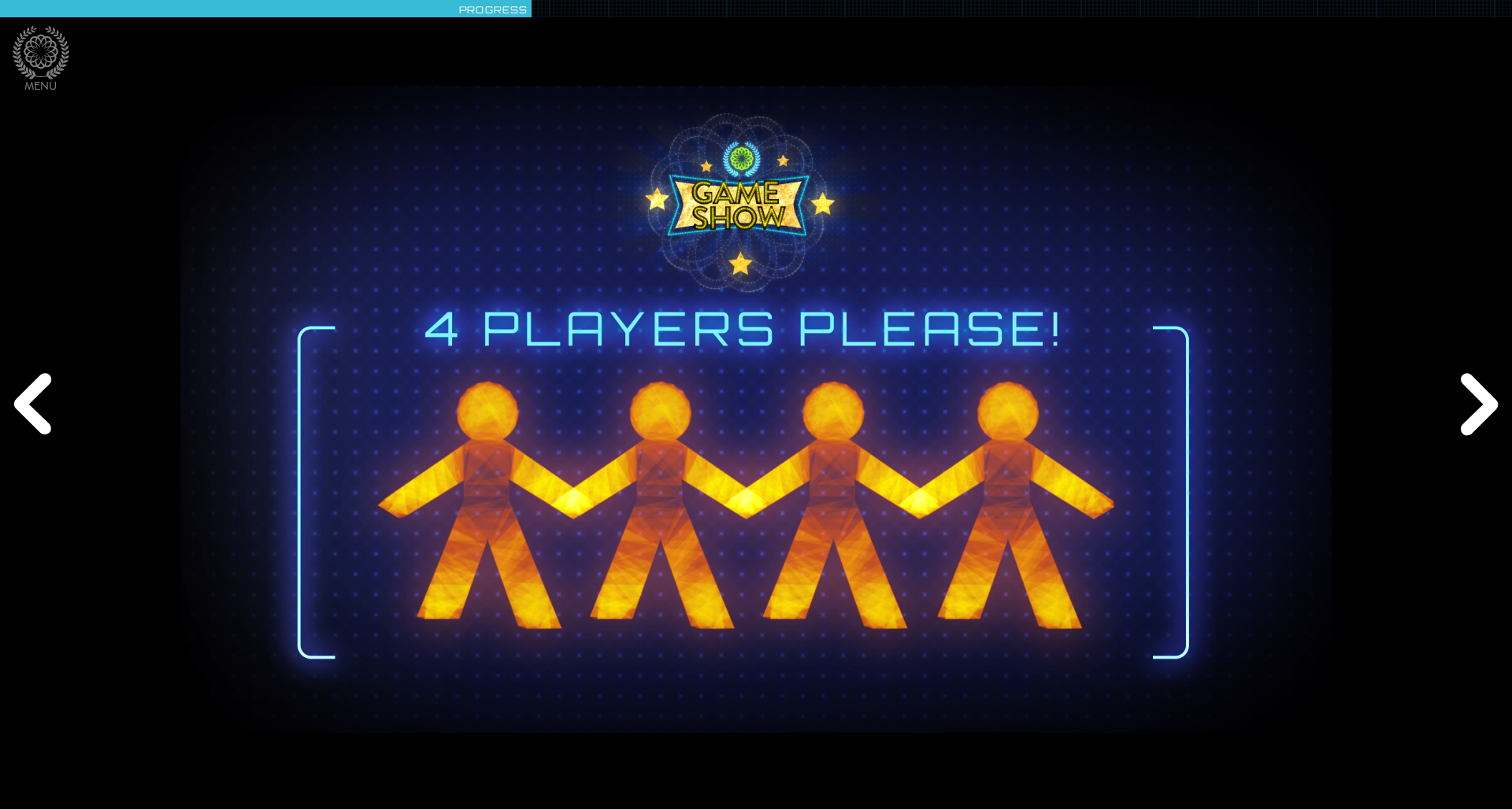
click at [1007, 430] on div "Next" at bounding box center [1475, 404] width 72 height 243
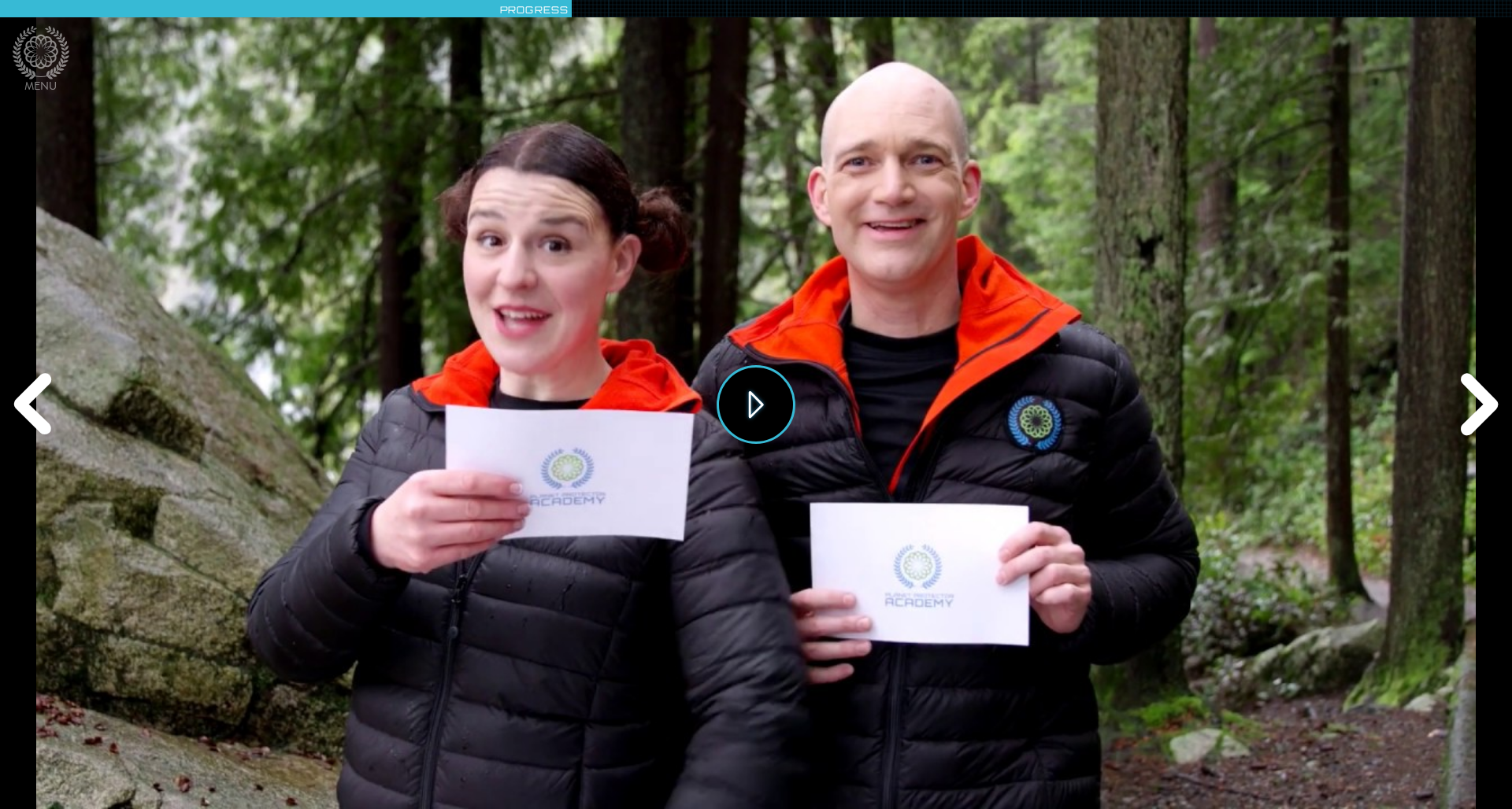
click at [776, 414] on button "Play" at bounding box center [755, 404] width 79 height 79
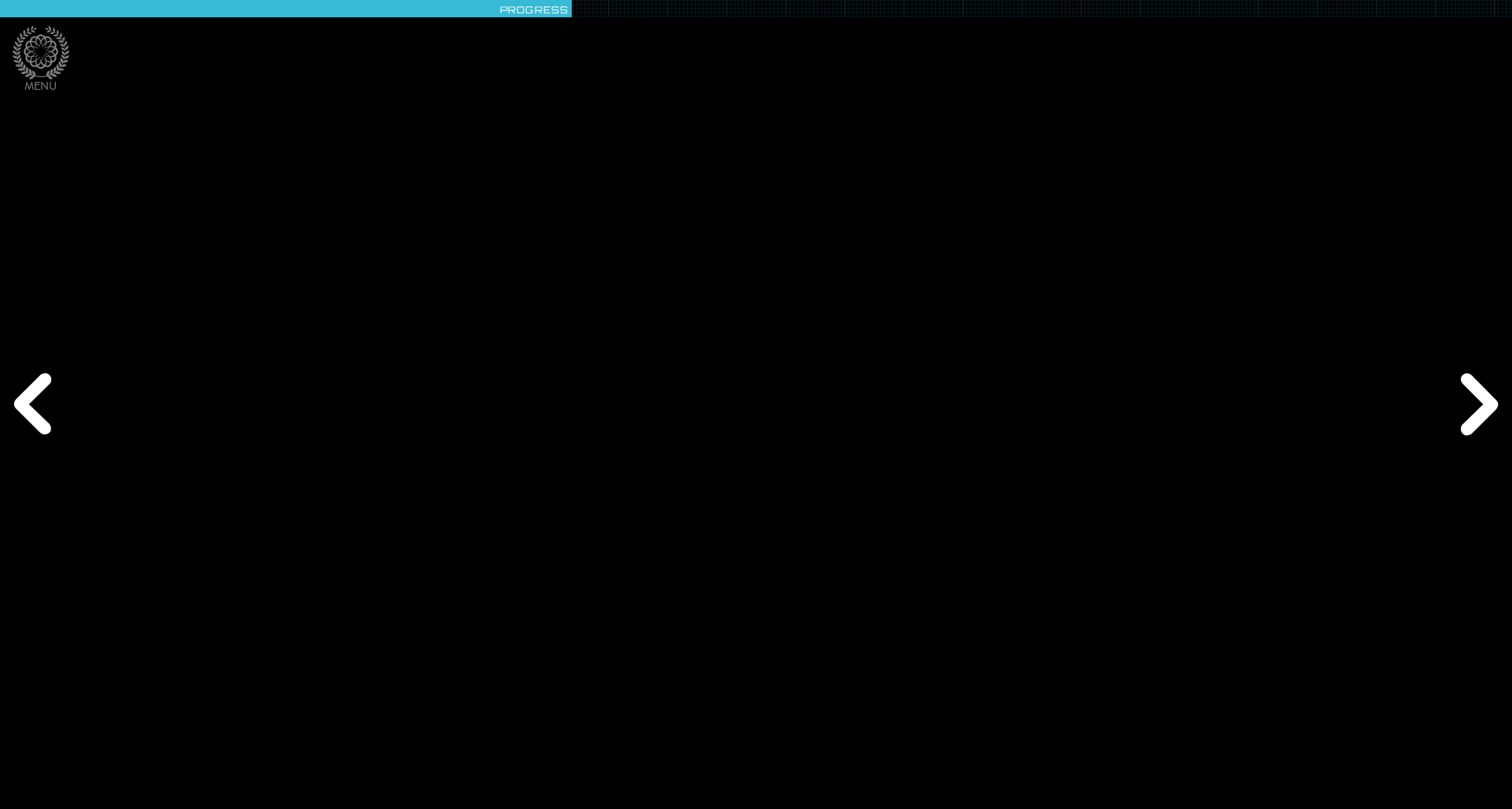
click at [1007, 404] on div "Next" at bounding box center [1475, 404] width 72 height 243
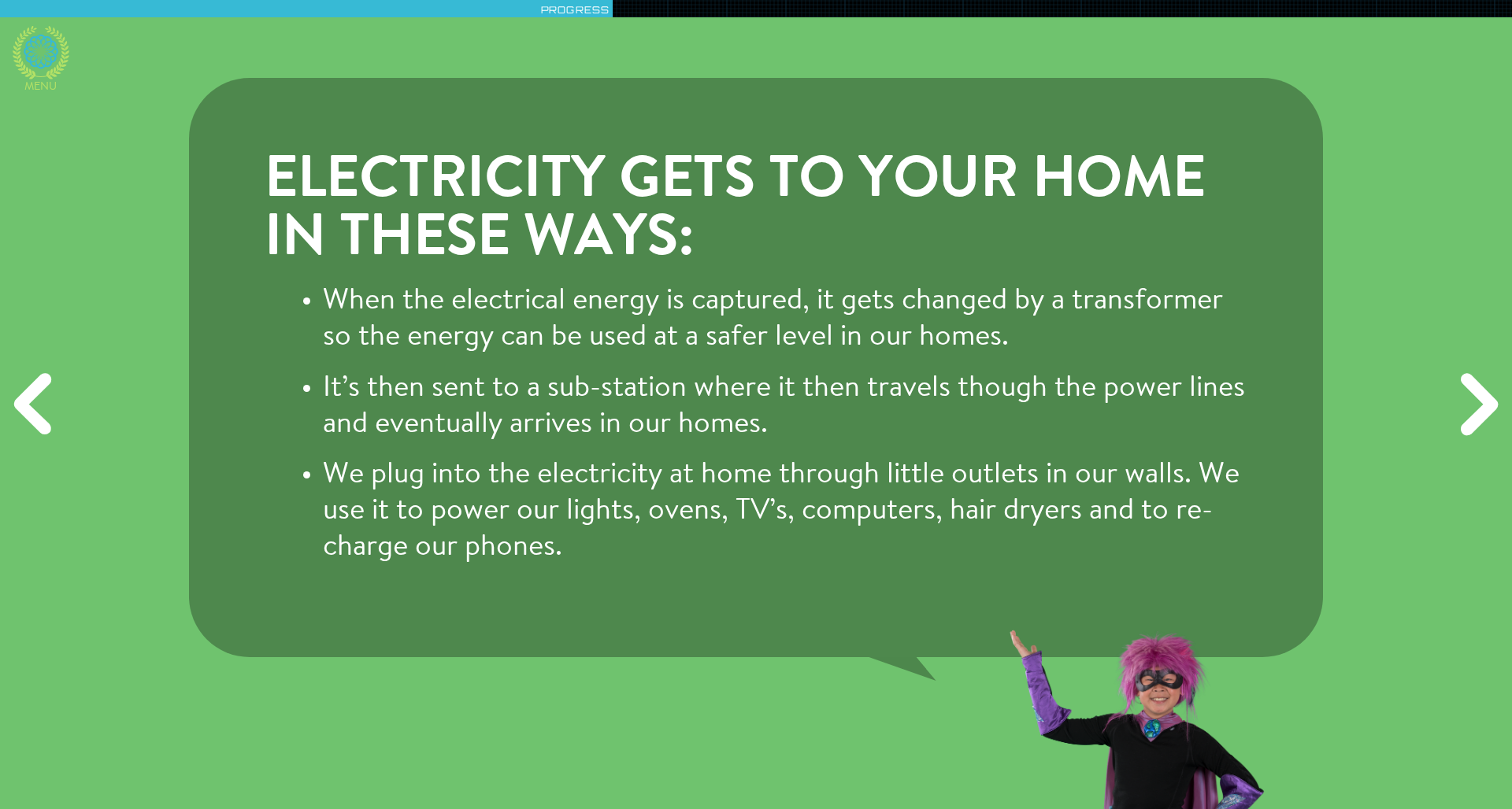
click at [49, 45] on icon at bounding box center [41, 52] width 56 height 53
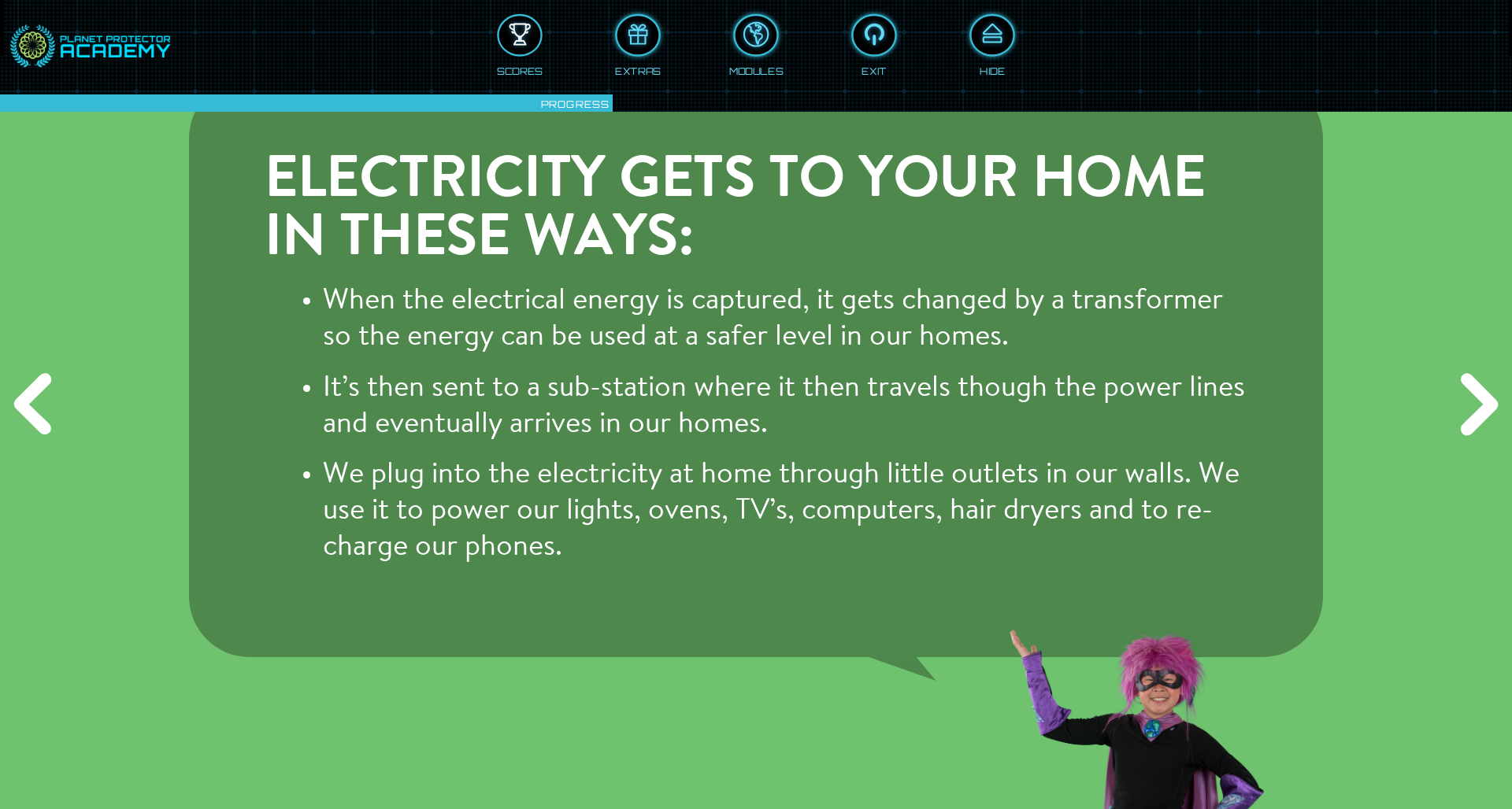
click at [521, 47] on div at bounding box center [520, 36] width 42 height 32
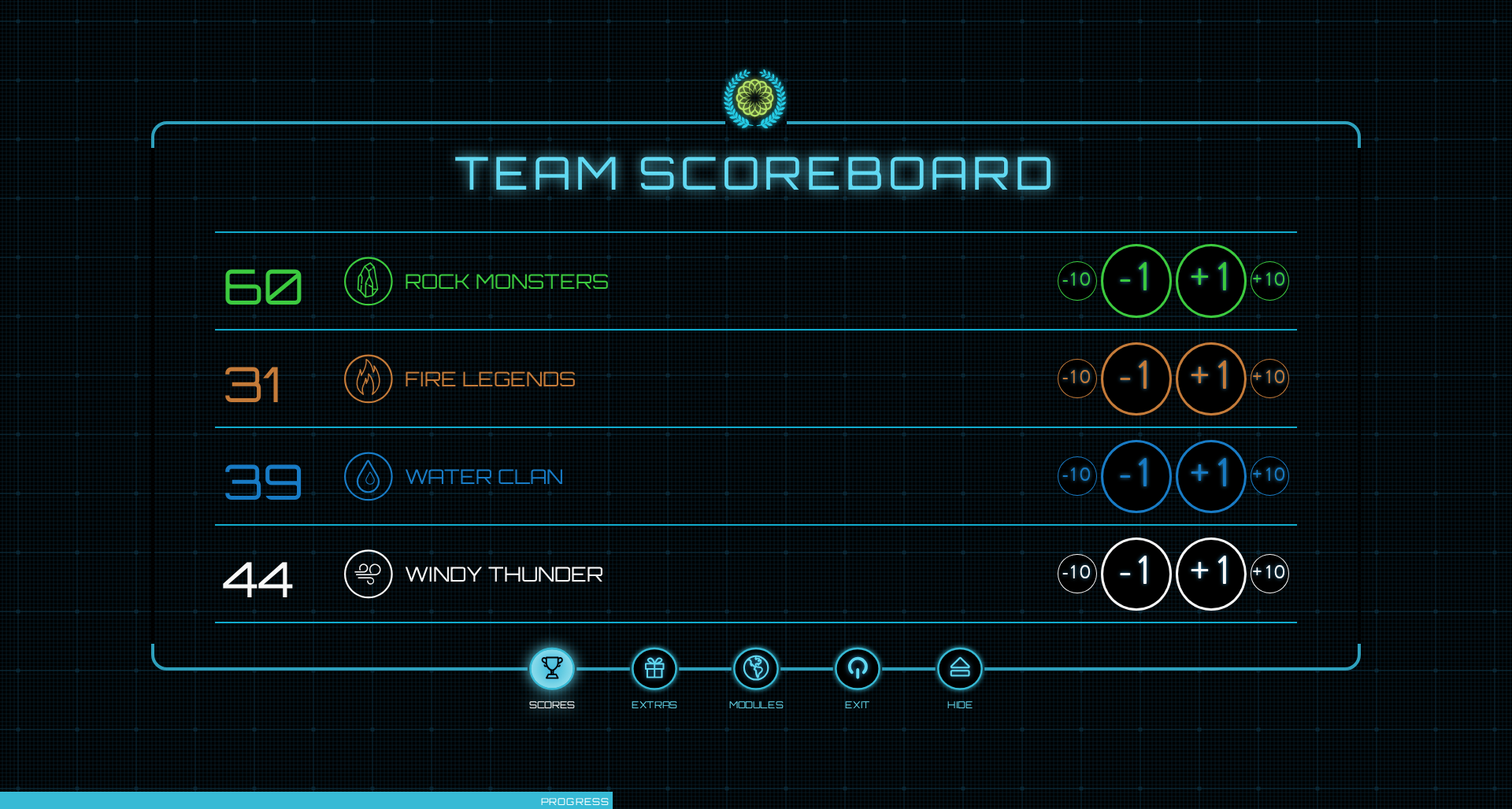
click at [1007, 530] on div "+1" at bounding box center [1210, 574] width 71 height 73
click at [1007, 481] on div "+1" at bounding box center [1210, 477] width 71 height 73
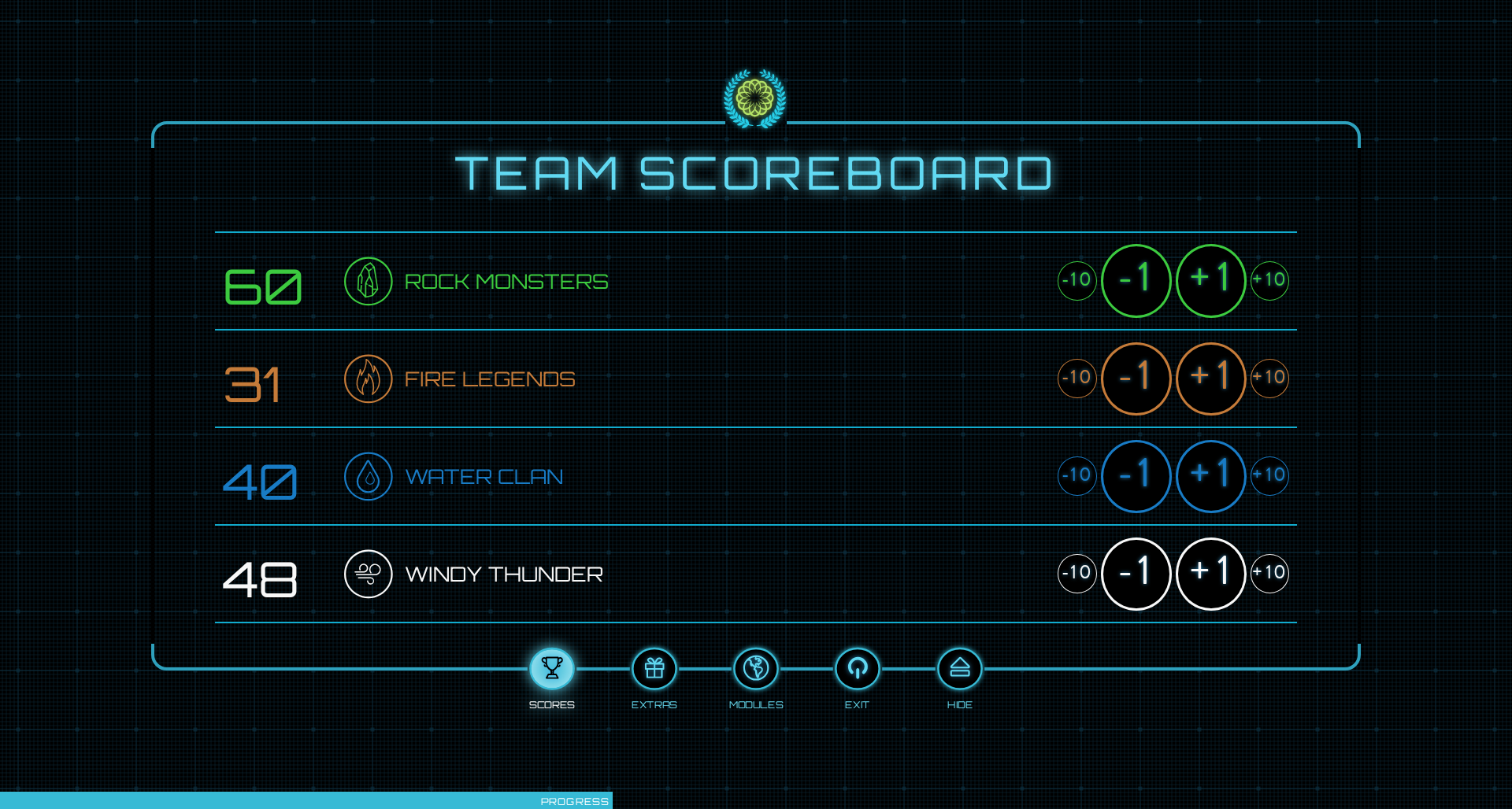
click at [1007, 481] on div "+1" at bounding box center [1210, 477] width 71 height 73
click at [1007, 300] on div "+1" at bounding box center [1210, 281] width 71 height 73
click at [1007, 380] on div "+1" at bounding box center [1210, 379] width 71 height 73
click at [1007, 270] on div "+1" at bounding box center [1210, 281] width 71 height 73
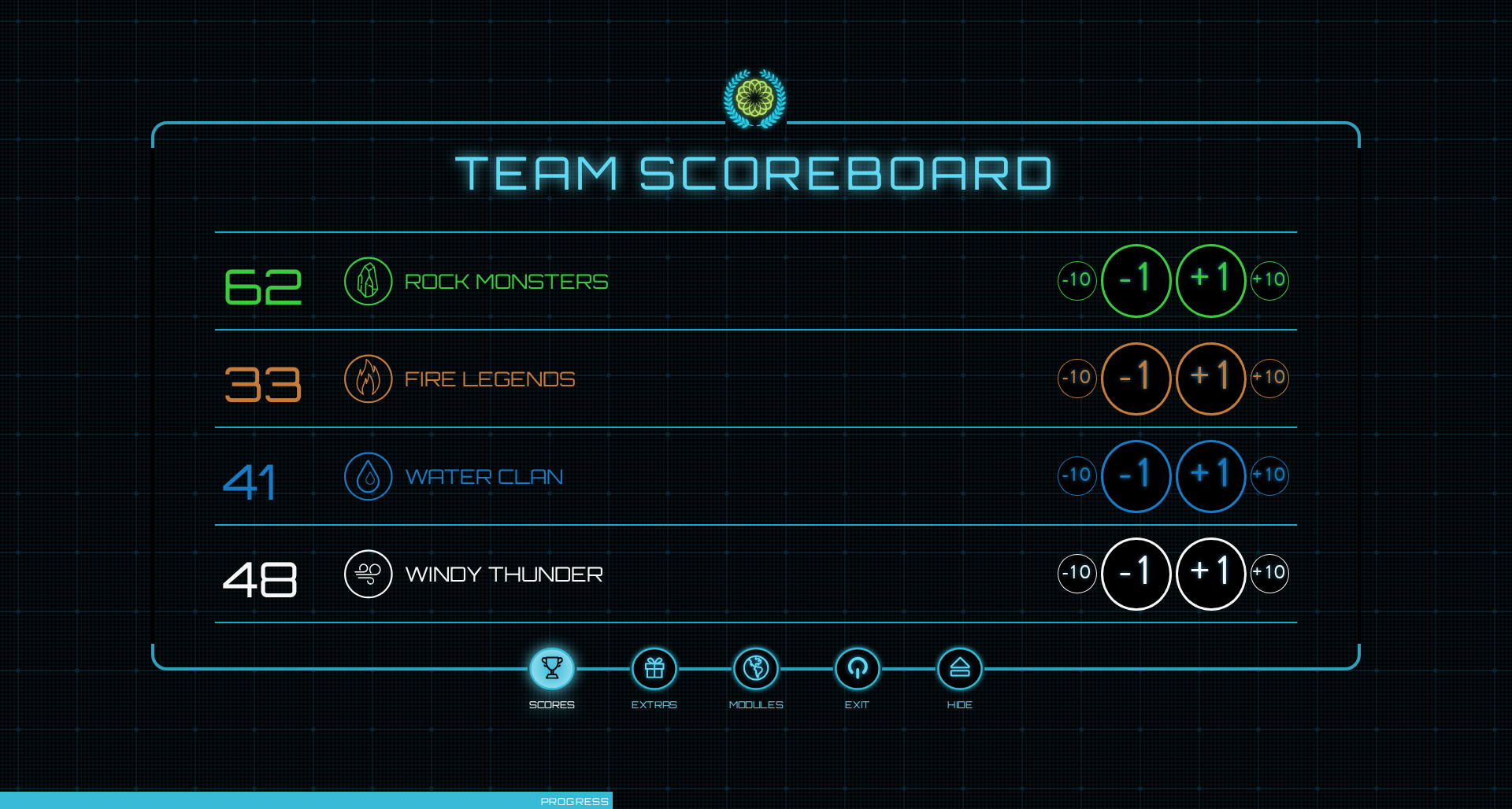
click at [1007, 382] on div "+1" at bounding box center [1210, 379] width 71 height 73
click at [1007, 470] on div "+1" at bounding box center [1210, 477] width 71 height 73
click at [1007, 530] on div "+1" at bounding box center [1210, 574] width 71 height 73
click at [955, 530] on div at bounding box center [960, 669] width 42 height 32
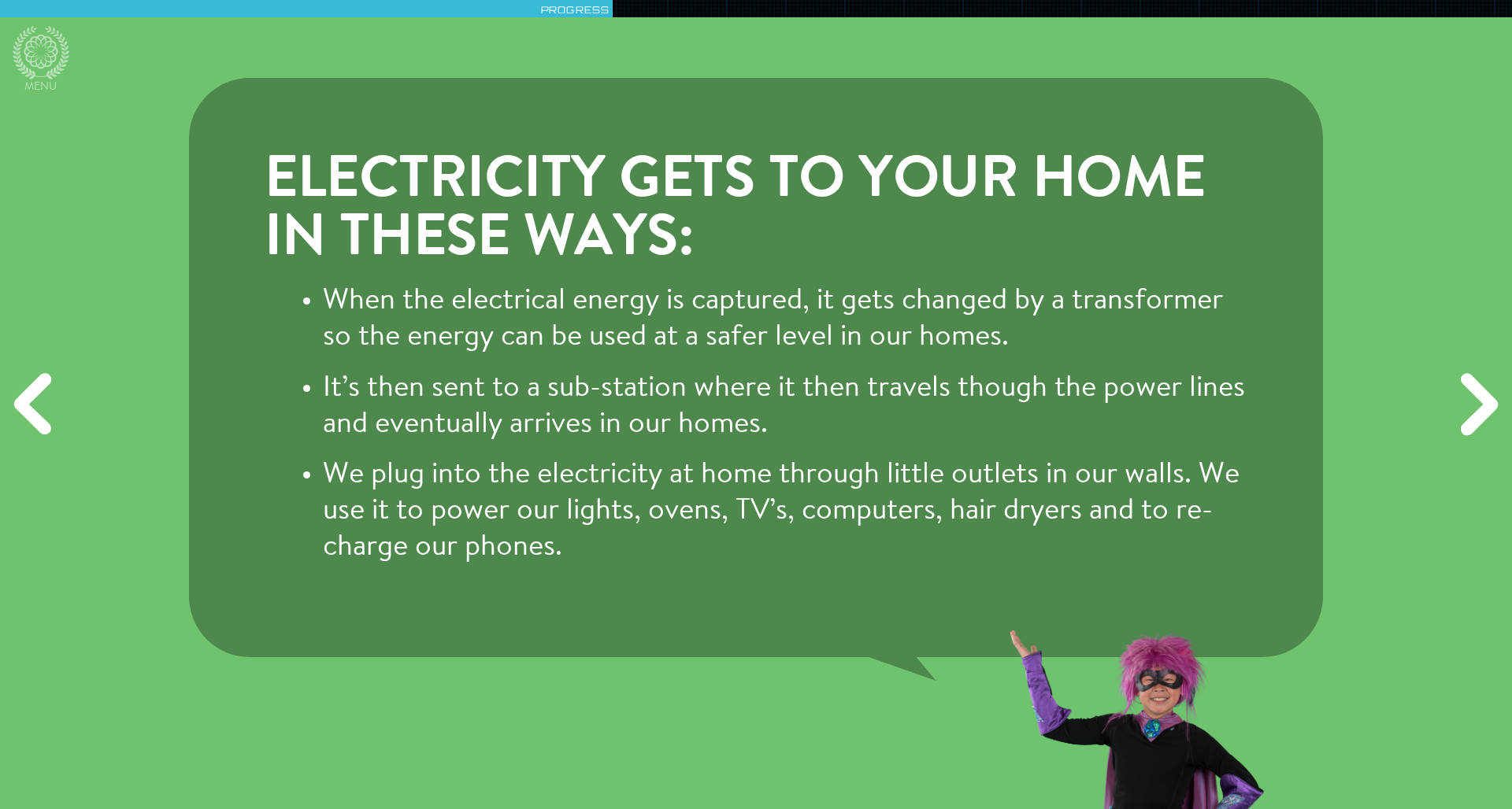
click at [1007, 422] on div "Next" at bounding box center [1475, 404] width 72 height 243
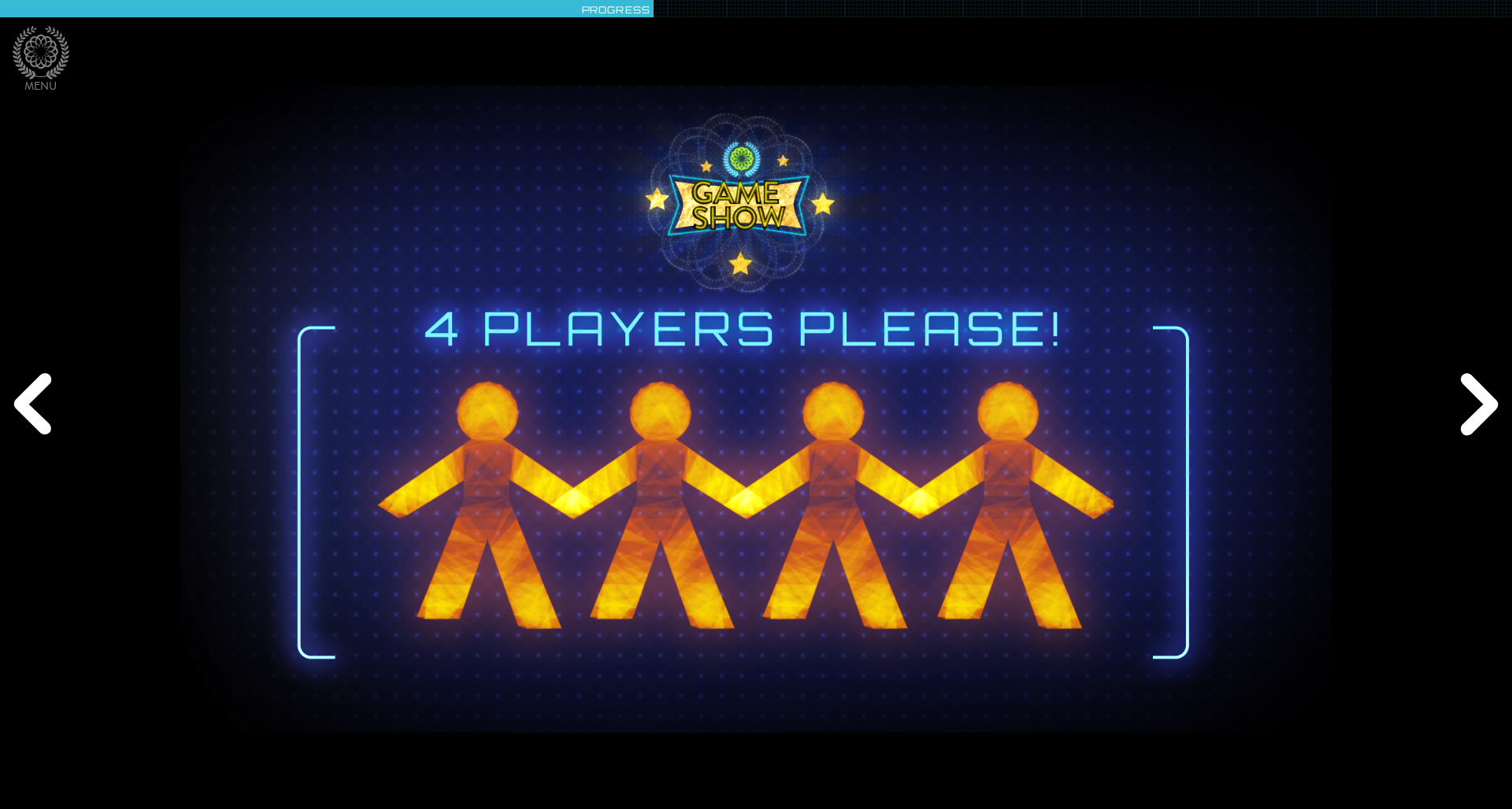
click at [1007, 422] on div "Next" at bounding box center [1475, 404] width 72 height 243
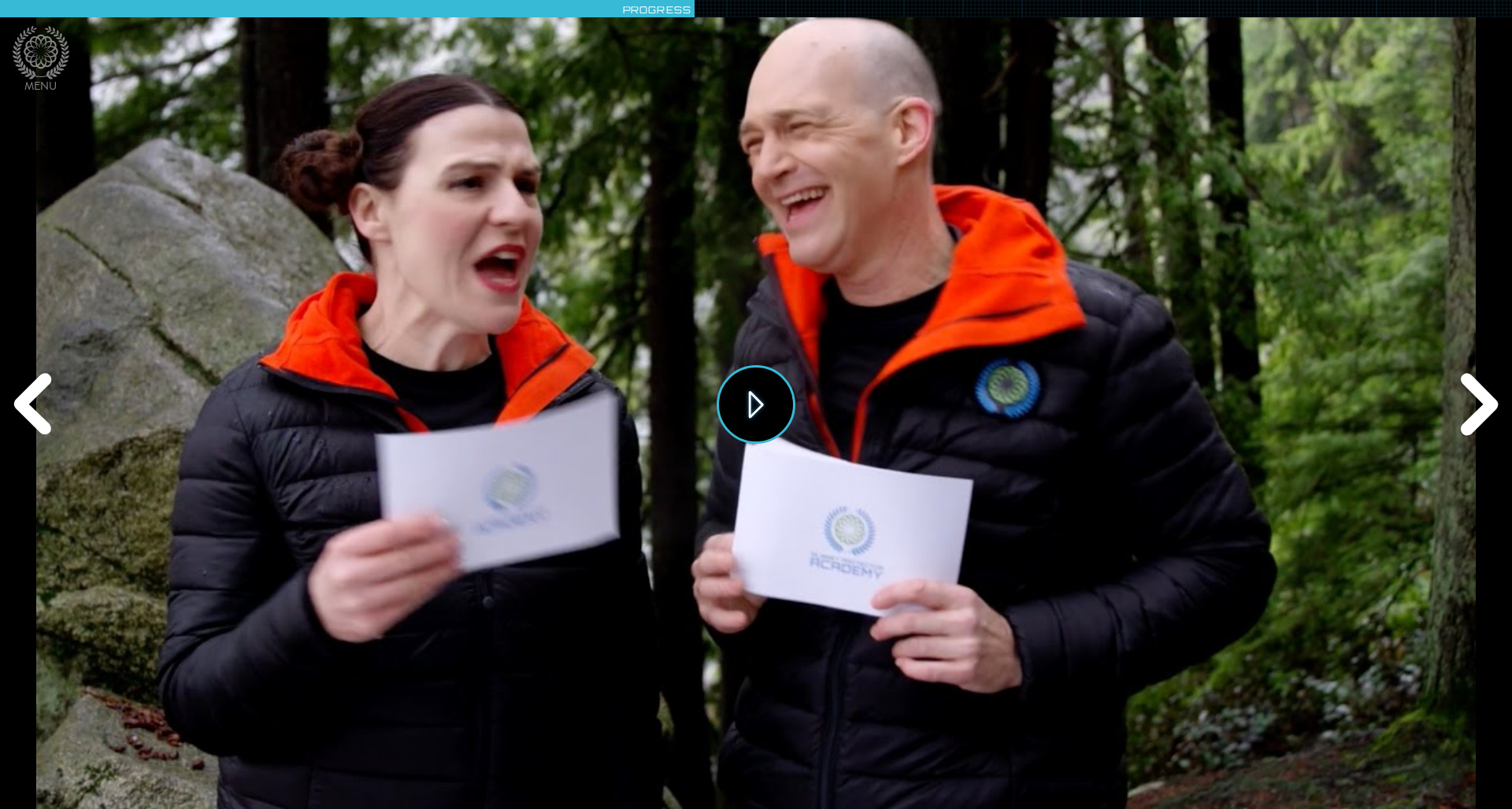
click at [757, 392] on button "Play" at bounding box center [755, 404] width 79 height 79
click at [1007, 410] on div "Next" at bounding box center [1475, 404] width 72 height 243
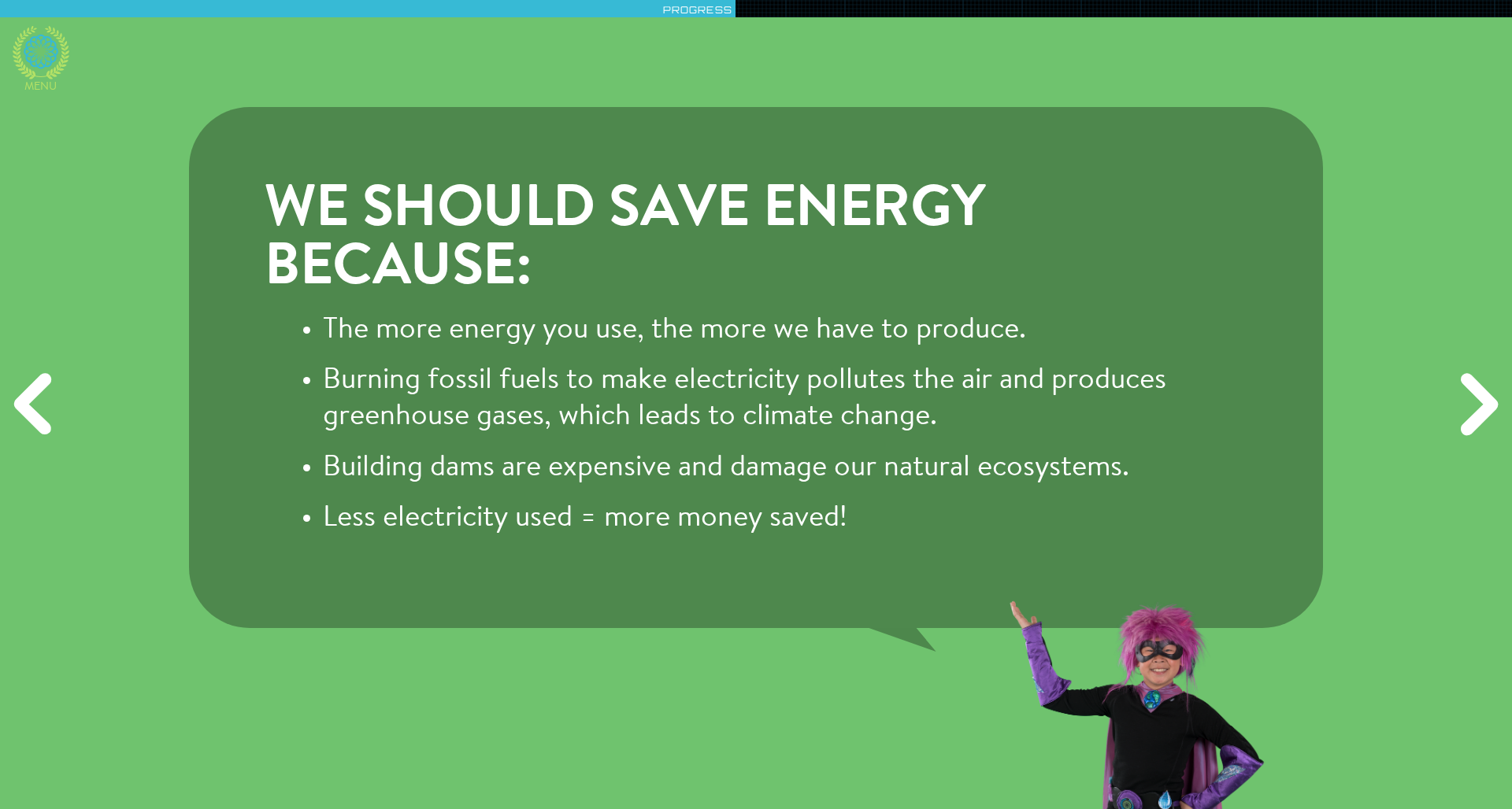
click at [41, 68] on icon at bounding box center [41, 52] width 35 height 35
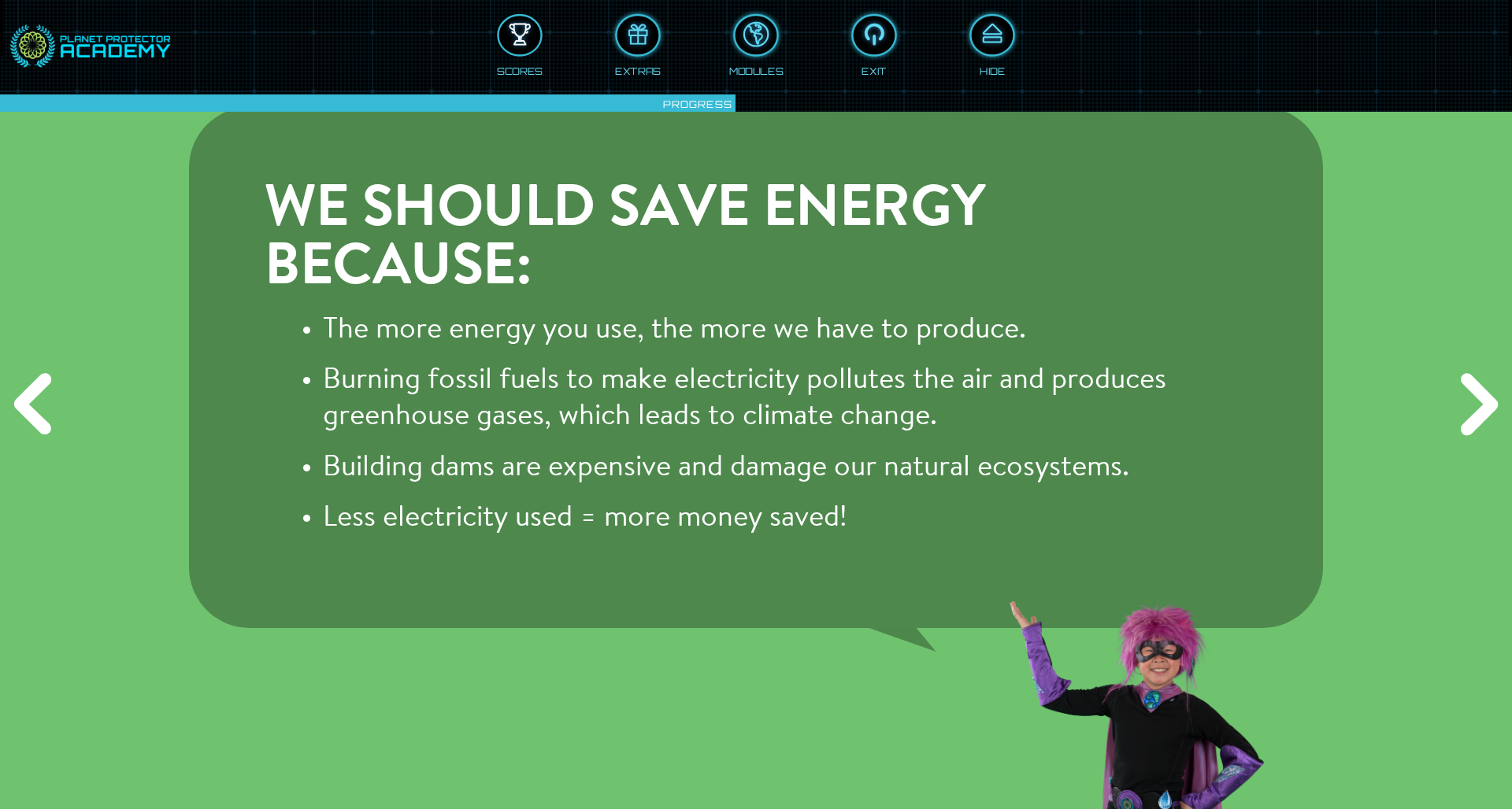
click at [510, 43] on div at bounding box center [520, 36] width 42 height 32
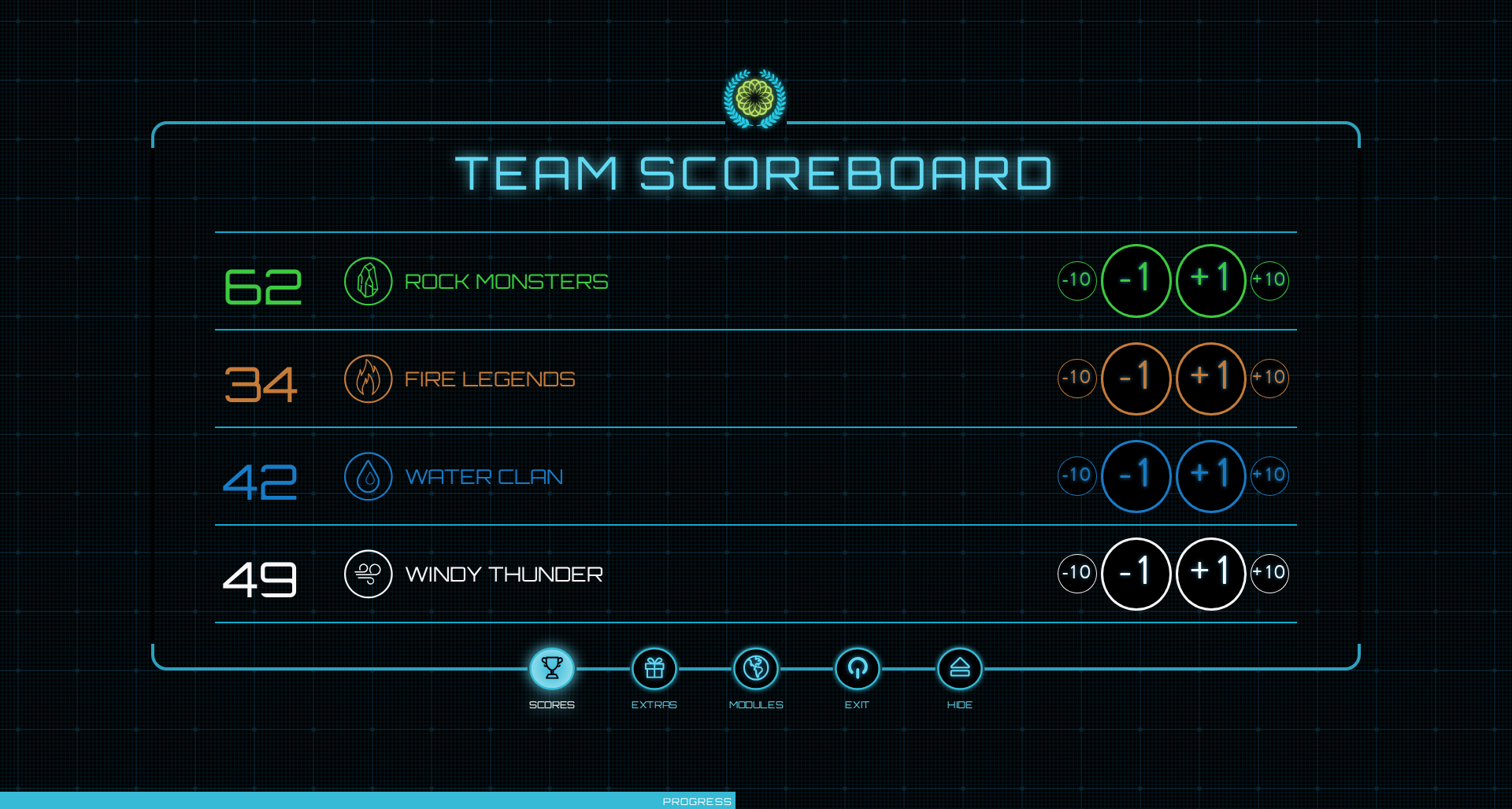
click at [1007, 530] on div "+1" at bounding box center [1210, 574] width 71 height 73
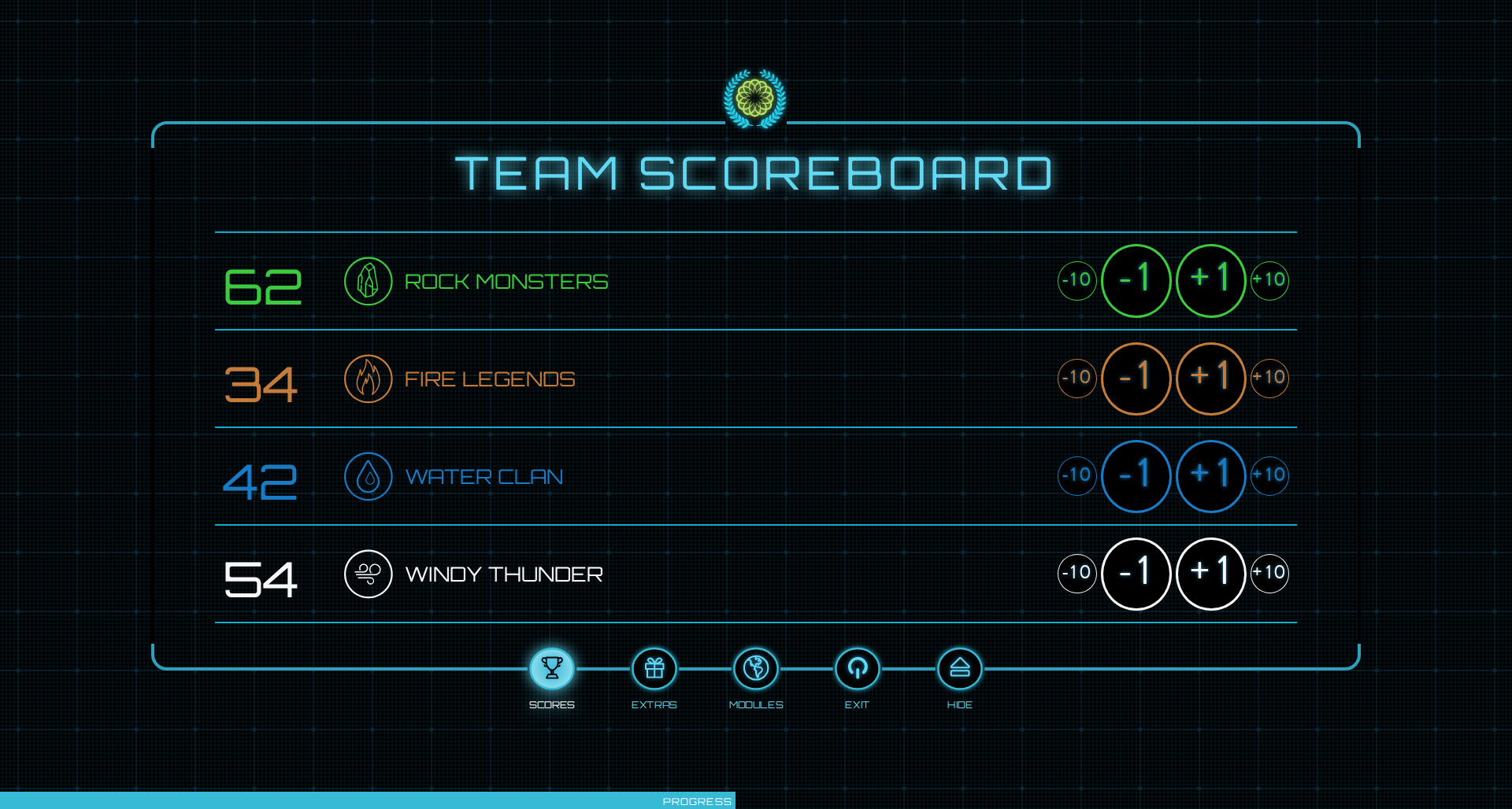
click at [1007, 400] on div "+1" at bounding box center [1210, 379] width 71 height 73
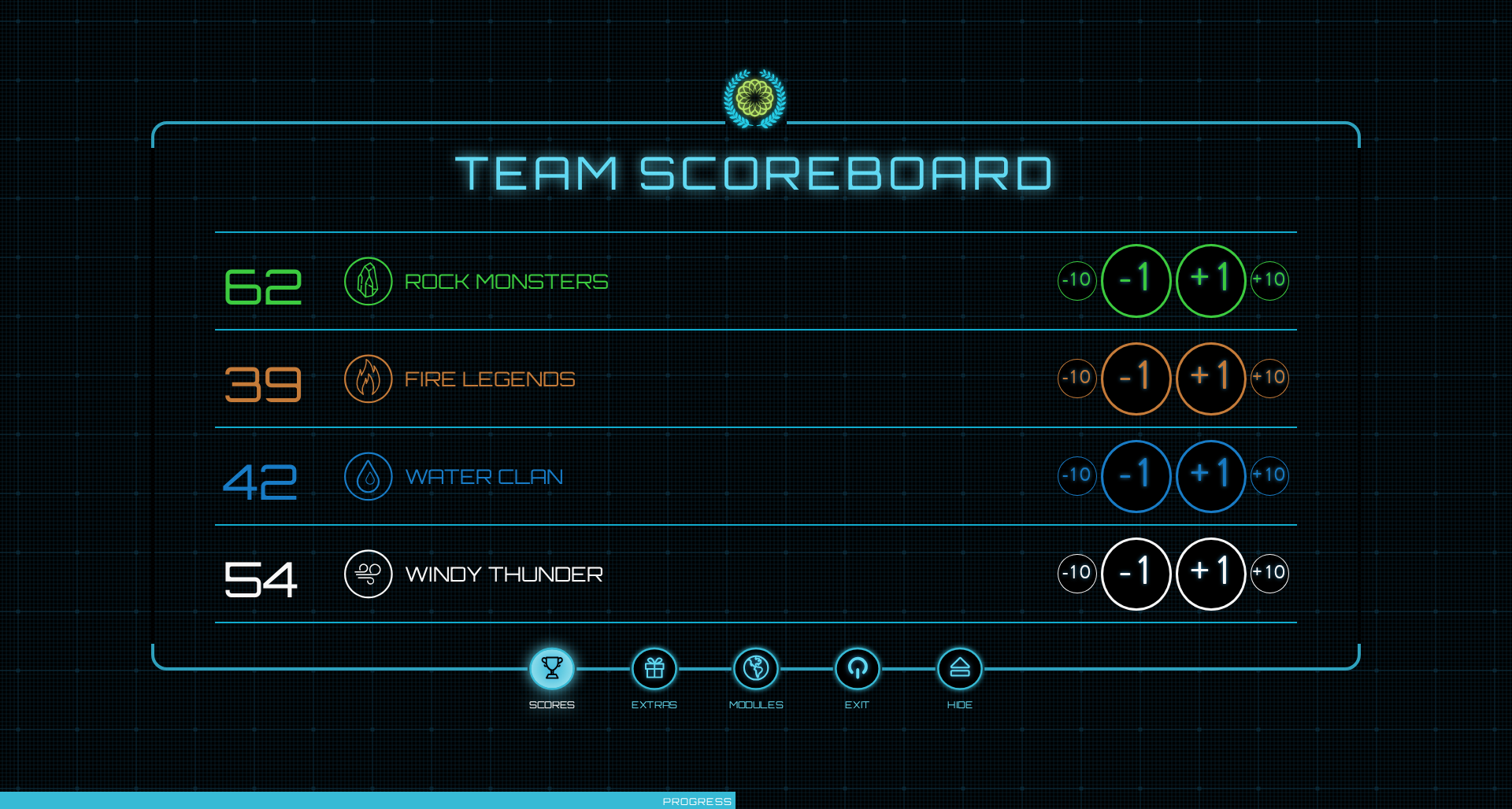
click at [1007, 286] on div "+1" at bounding box center [1210, 281] width 71 height 73
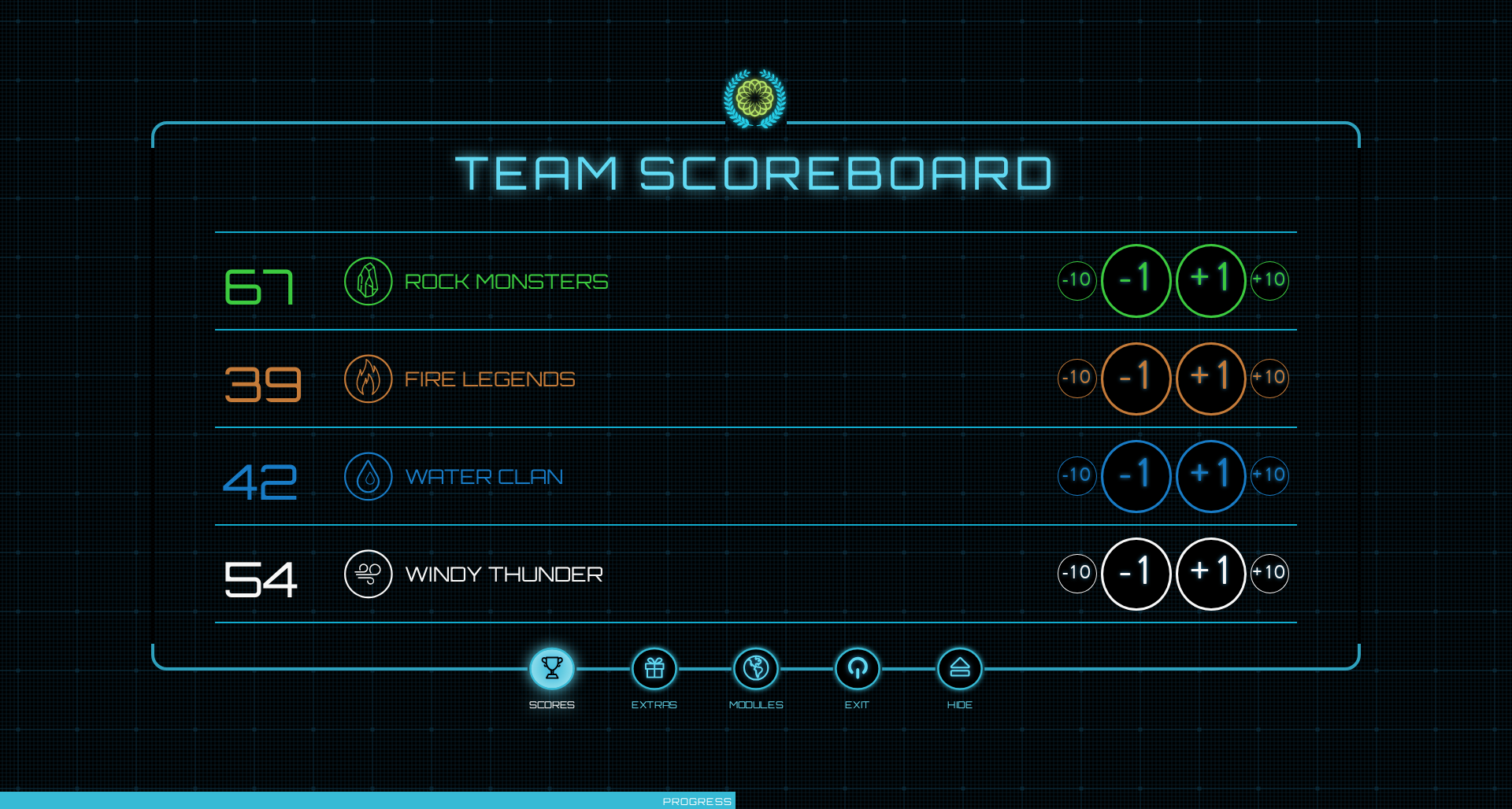
click at [1007, 477] on div "+1" at bounding box center [1210, 477] width 71 height 73
click at [1007, 530] on div "+1" at bounding box center [1210, 574] width 71 height 73
click at [1007, 485] on div "+1" at bounding box center [1210, 477] width 71 height 73
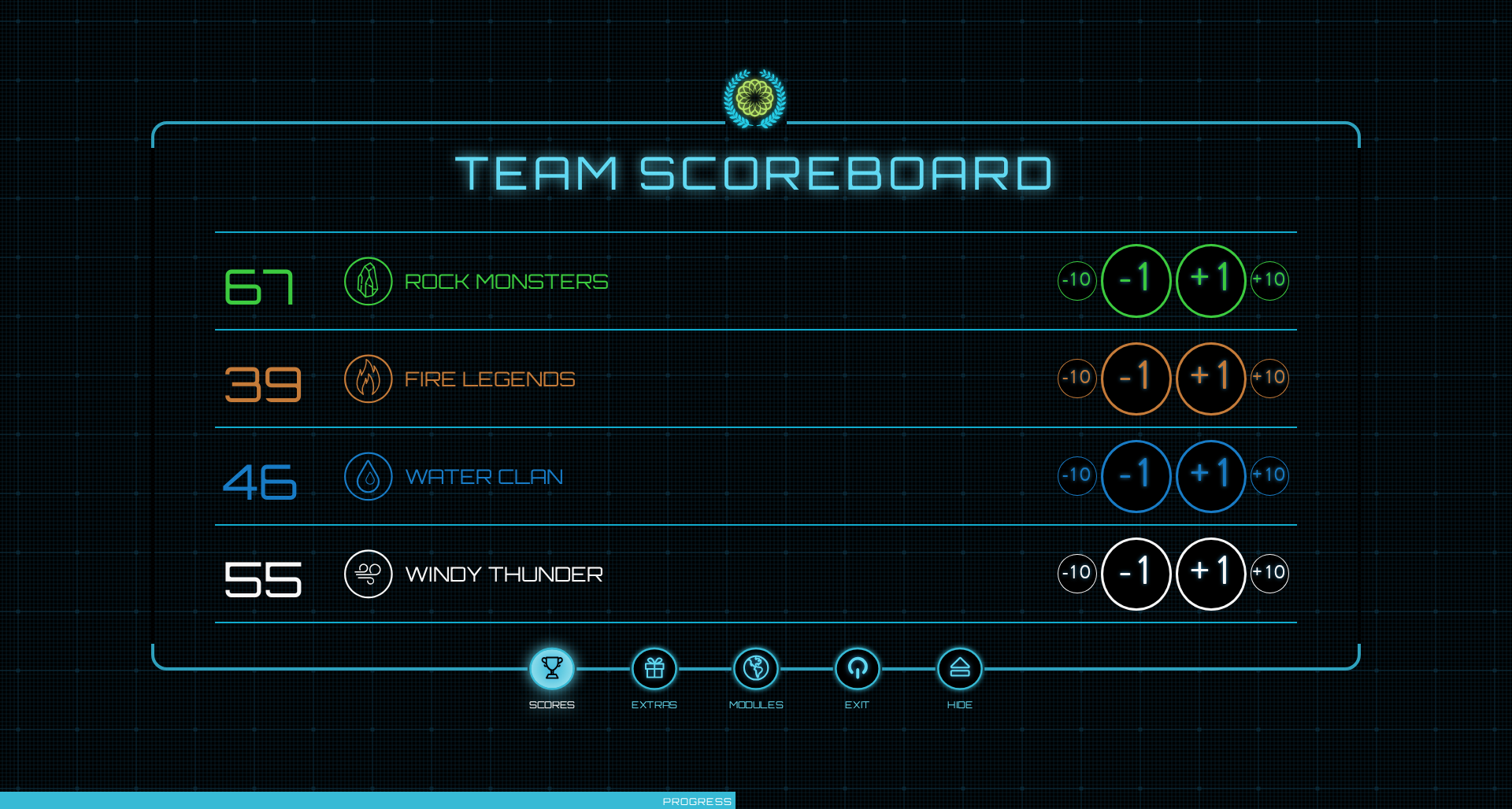
click at [1007, 400] on div "+1" at bounding box center [1210, 379] width 71 height 73
click at [1007, 286] on div "+1" at bounding box center [1210, 281] width 71 height 73
click at [965, 530] on div at bounding box center [960, 669] width 42 height 32
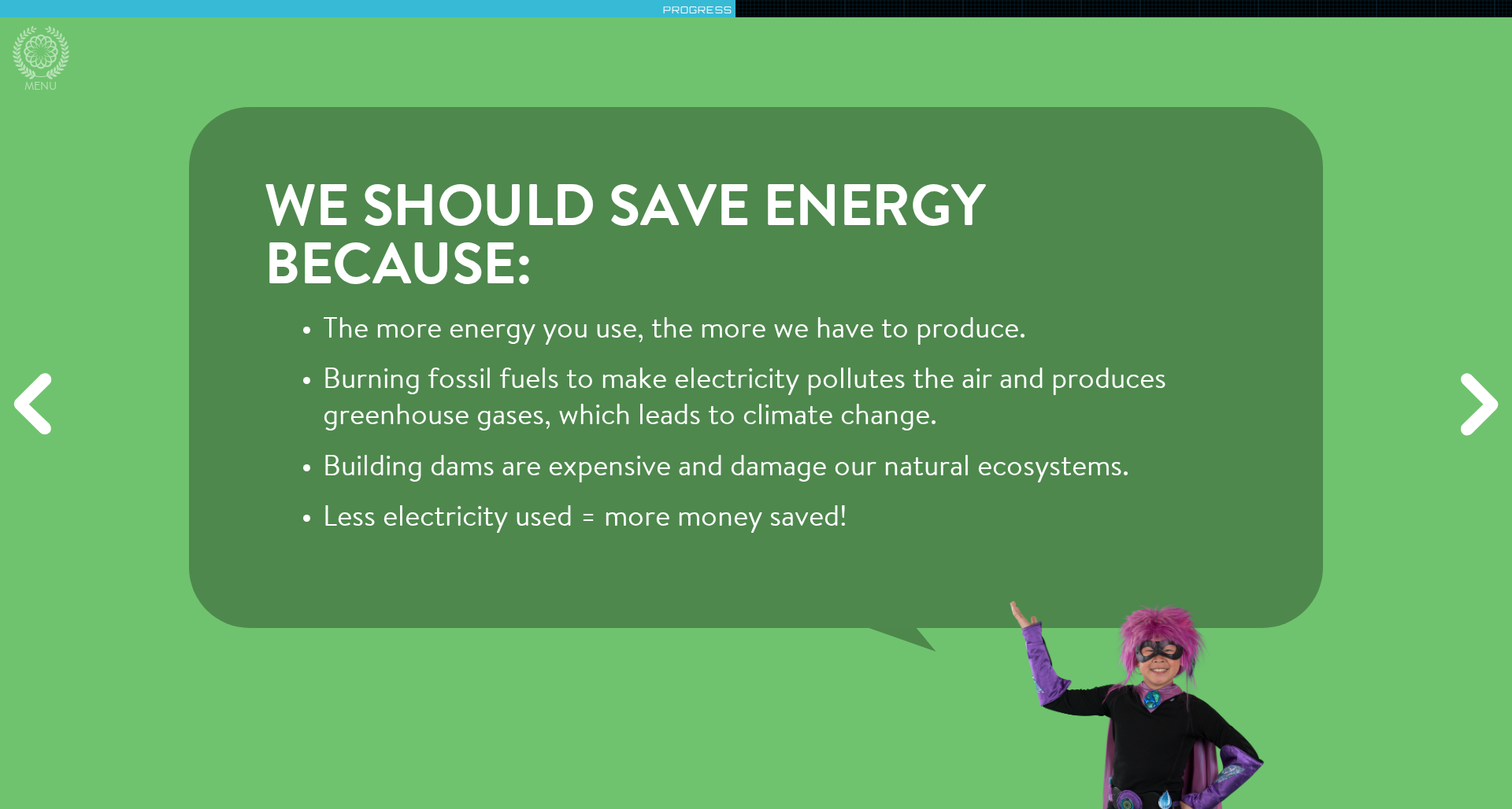
click at [1007, 414] on div "Next" at bounding box center [1475, 404] width 72 height 243
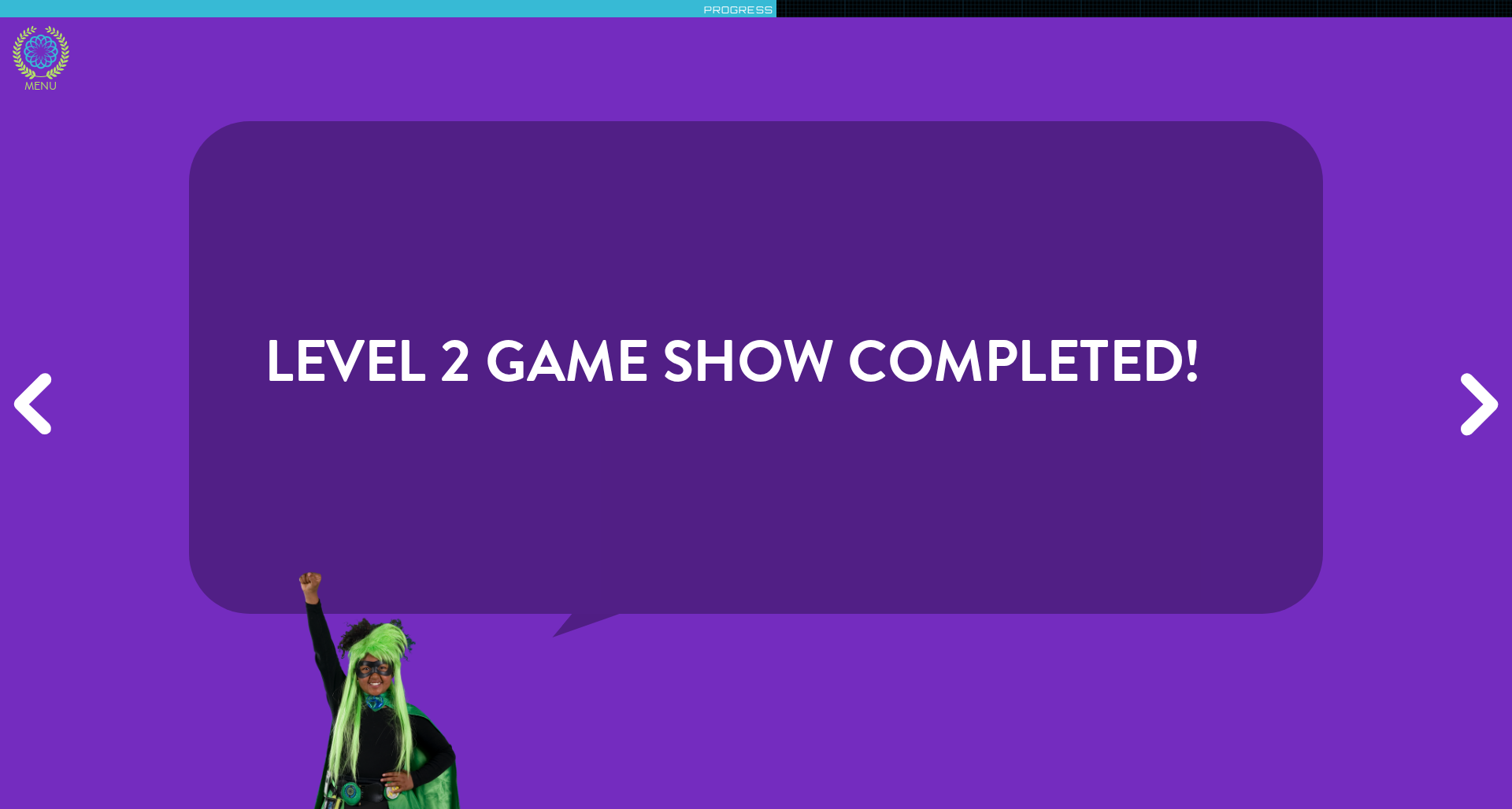
click at [36, 65] on icon at bounding box center [41, 52] width 56 height 53
click at [1007, 421] on div "Next" at bounding box center [1475, 404] width 72 height 243
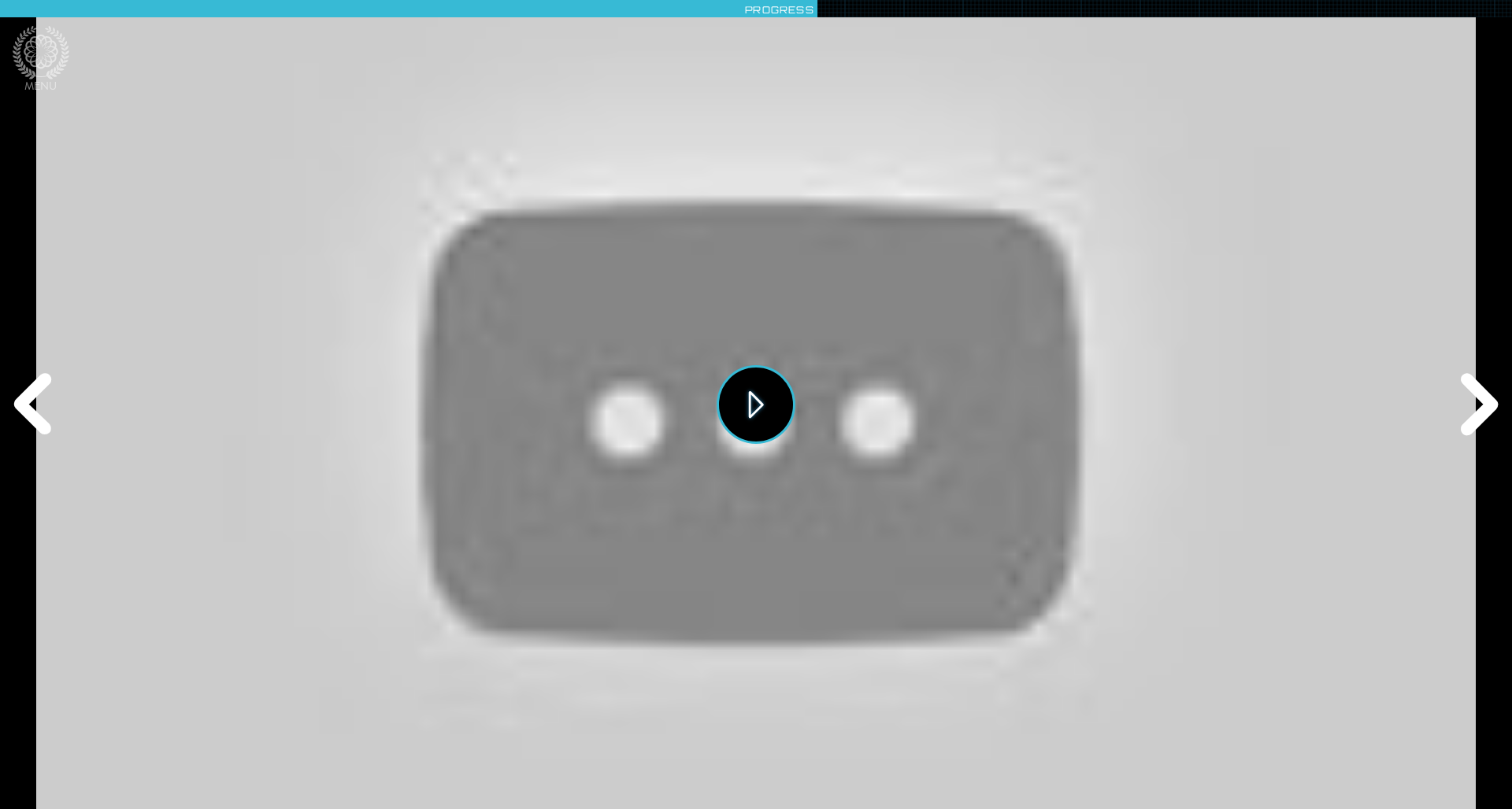
click at [770, 409] on button "Play" at bounding box center [755, 404] width 79 height 79
click at [1007, 414] on div "Next" at bounding box center [1475, 404] width 72 height 243
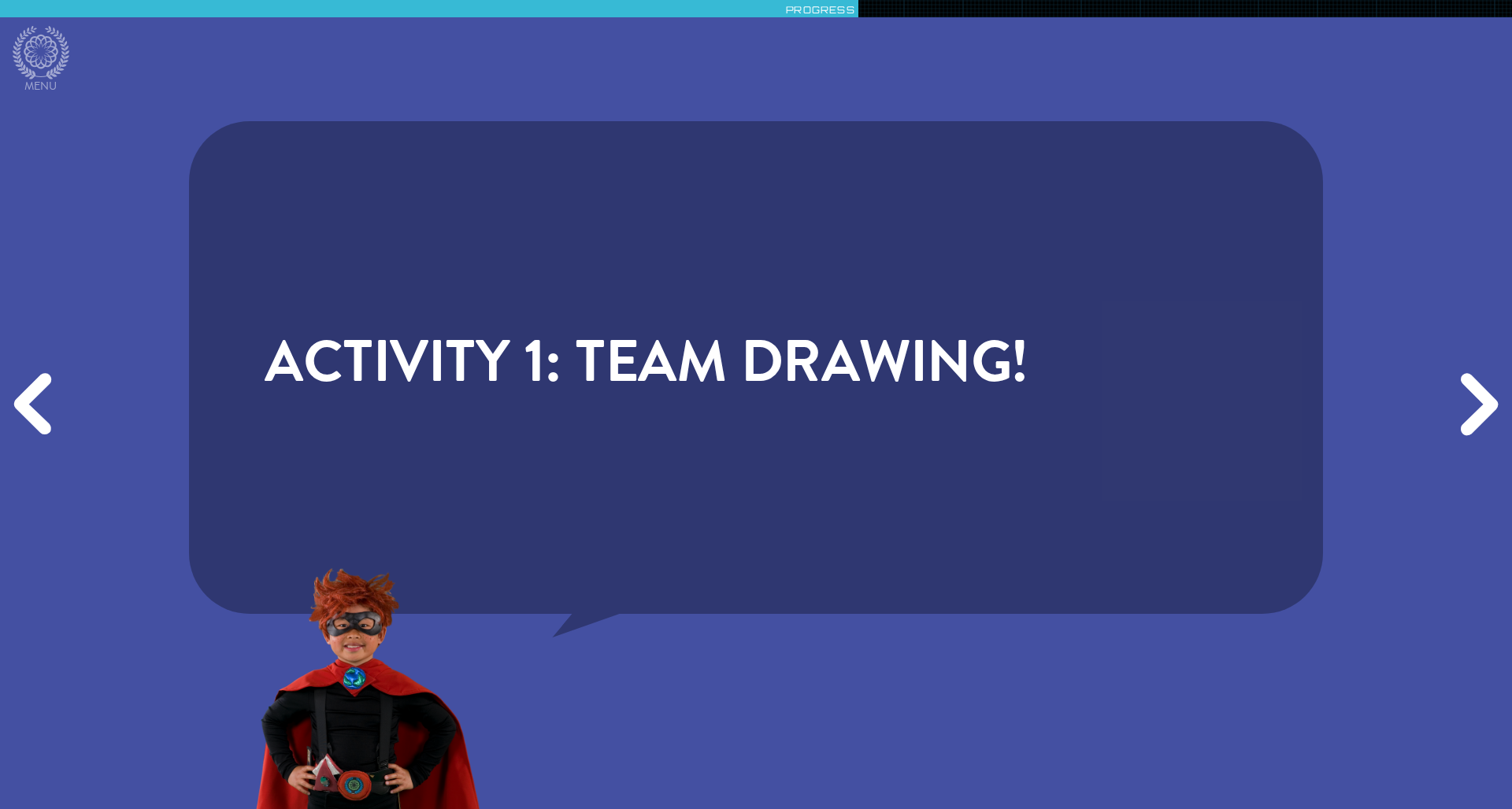
click at [1007, 414] on div "Next" at bounding box center [1475, 404] width 72 height 243
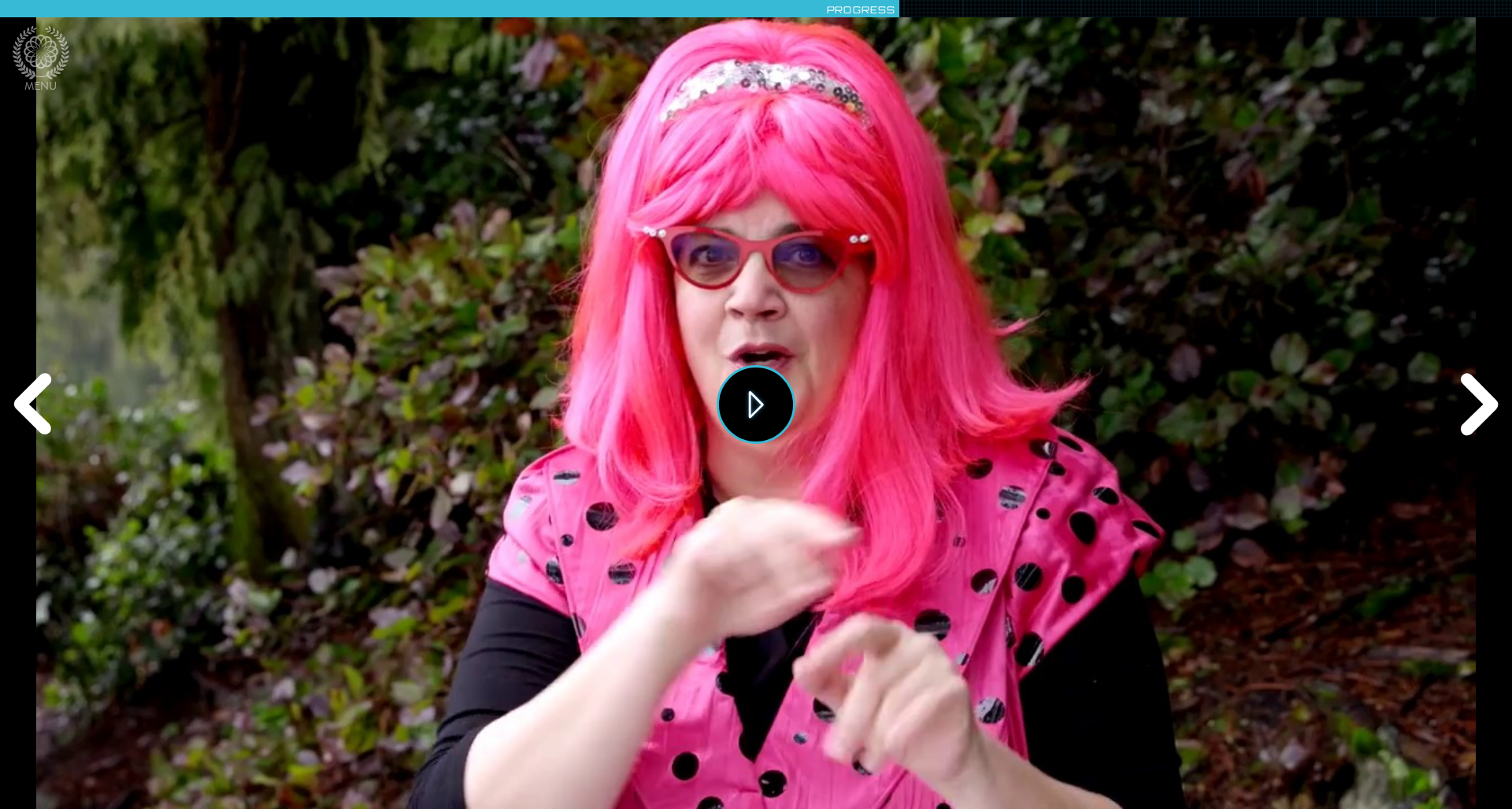
click at [764, 404] on button "Play" at bounding box center [755, 404] width 79 height 79
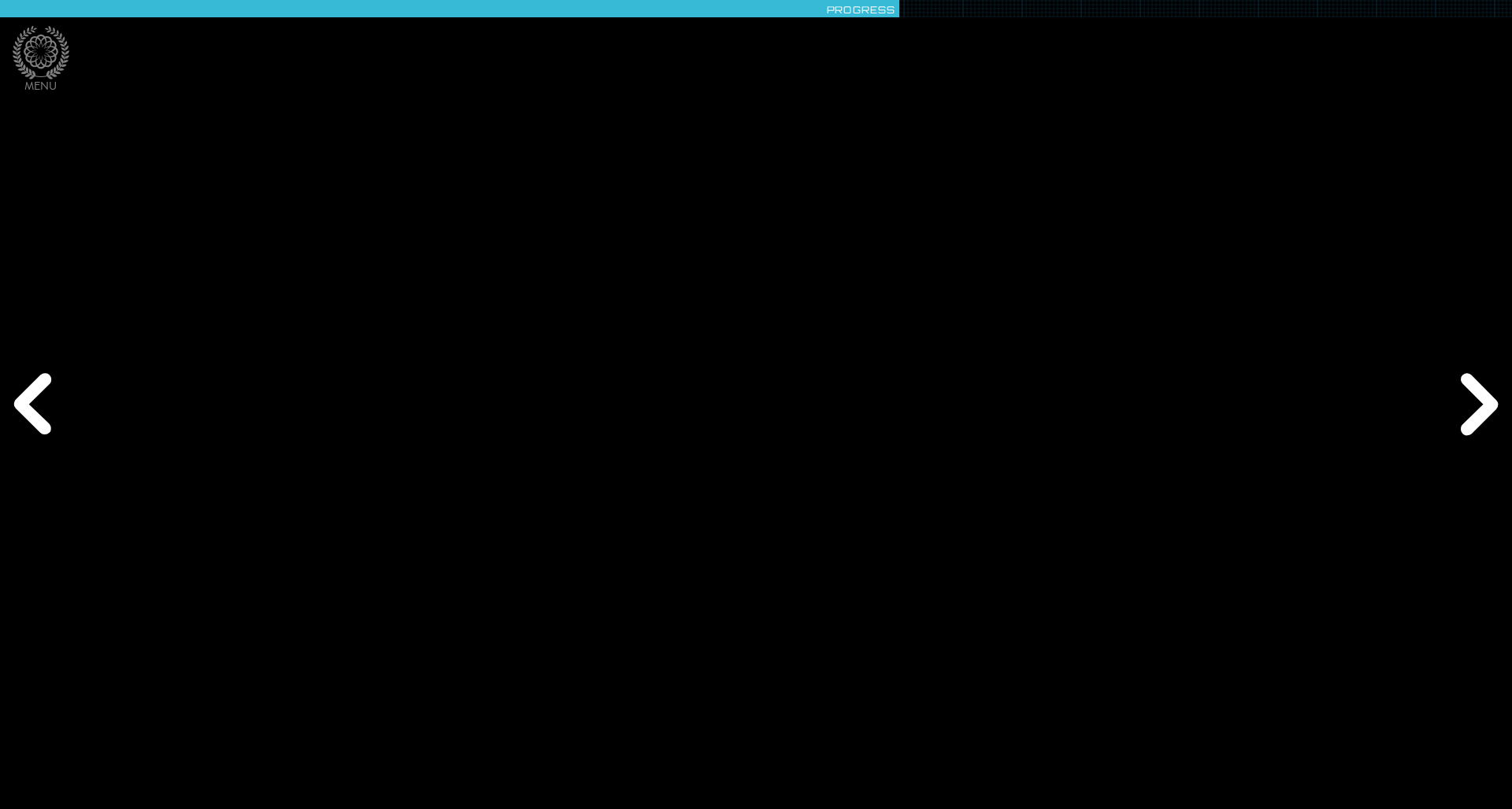
click at [1007, 405] on div "Next" at bounding box center [1475, 404] width 72 height 243
